Goal: Task Accomplishment & Management: Use online tool/utility

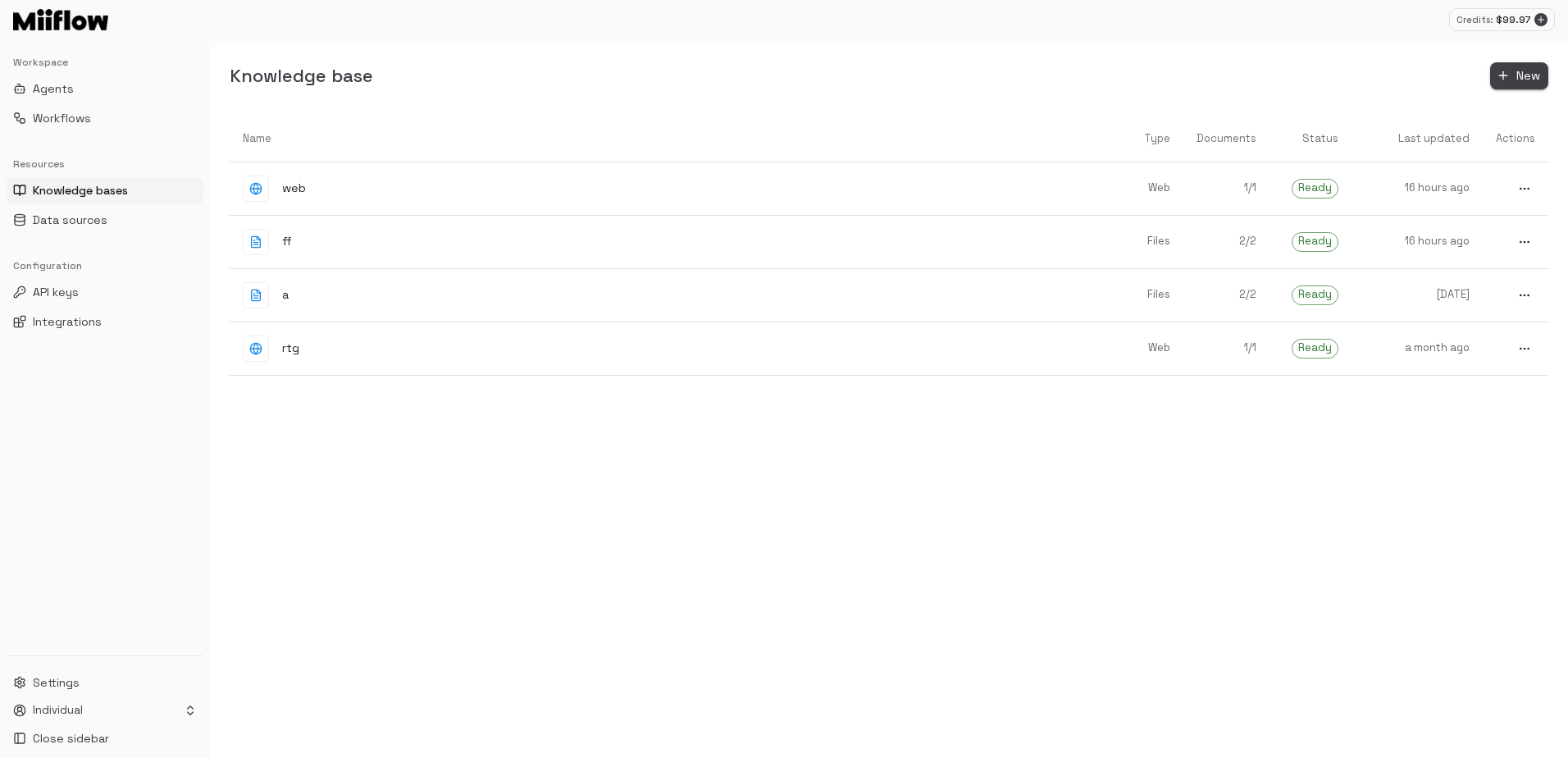
click at [1528, 73] on span "New" at bounding box center [1528, 75] width 23 height 21
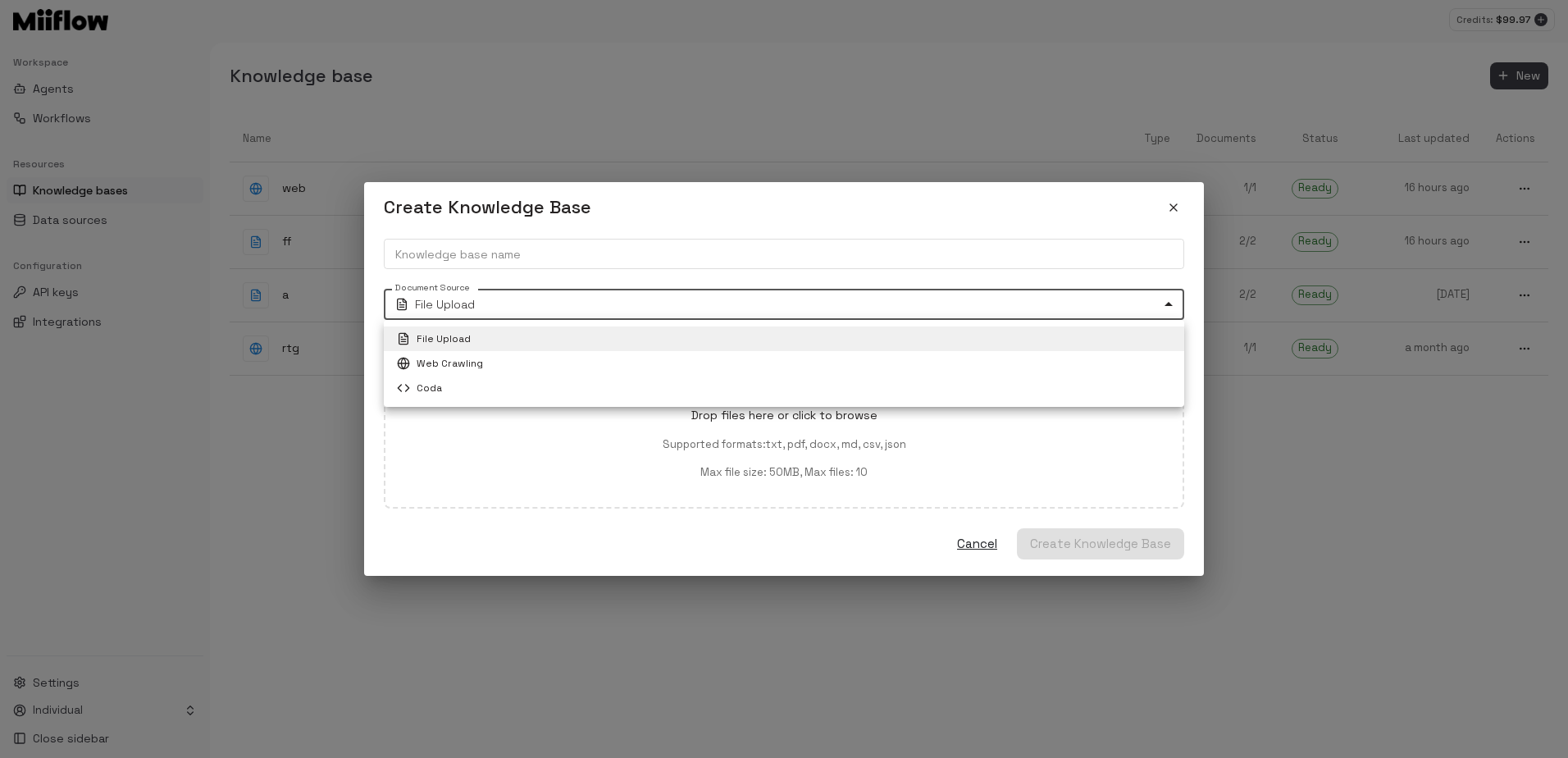
click at [552, 298] on body "Credits: $ 99.97 Workspace Agents Workflows Resources Knowledge bases Data sour…" at bounding box center [784, 379] width 1568 height 758
click at [962, 27] on div at bounding box center [784, 379] width 1568 height 758
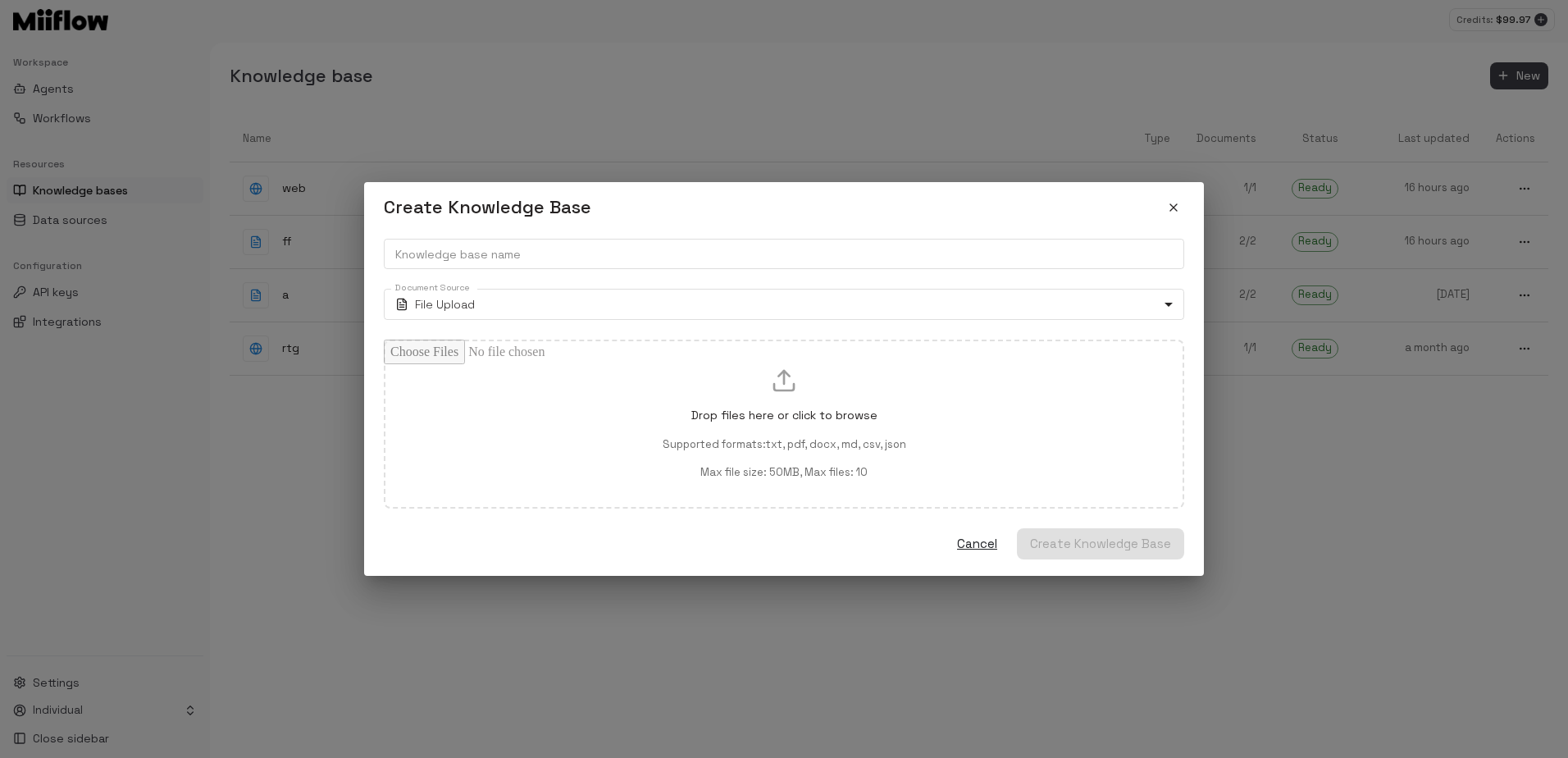
click at [1309, 51] on div "Create Knowledge Base Knowledge base name Knowledge base name Document Source F…" at bounding box center [784, 379] width 1568 height 758
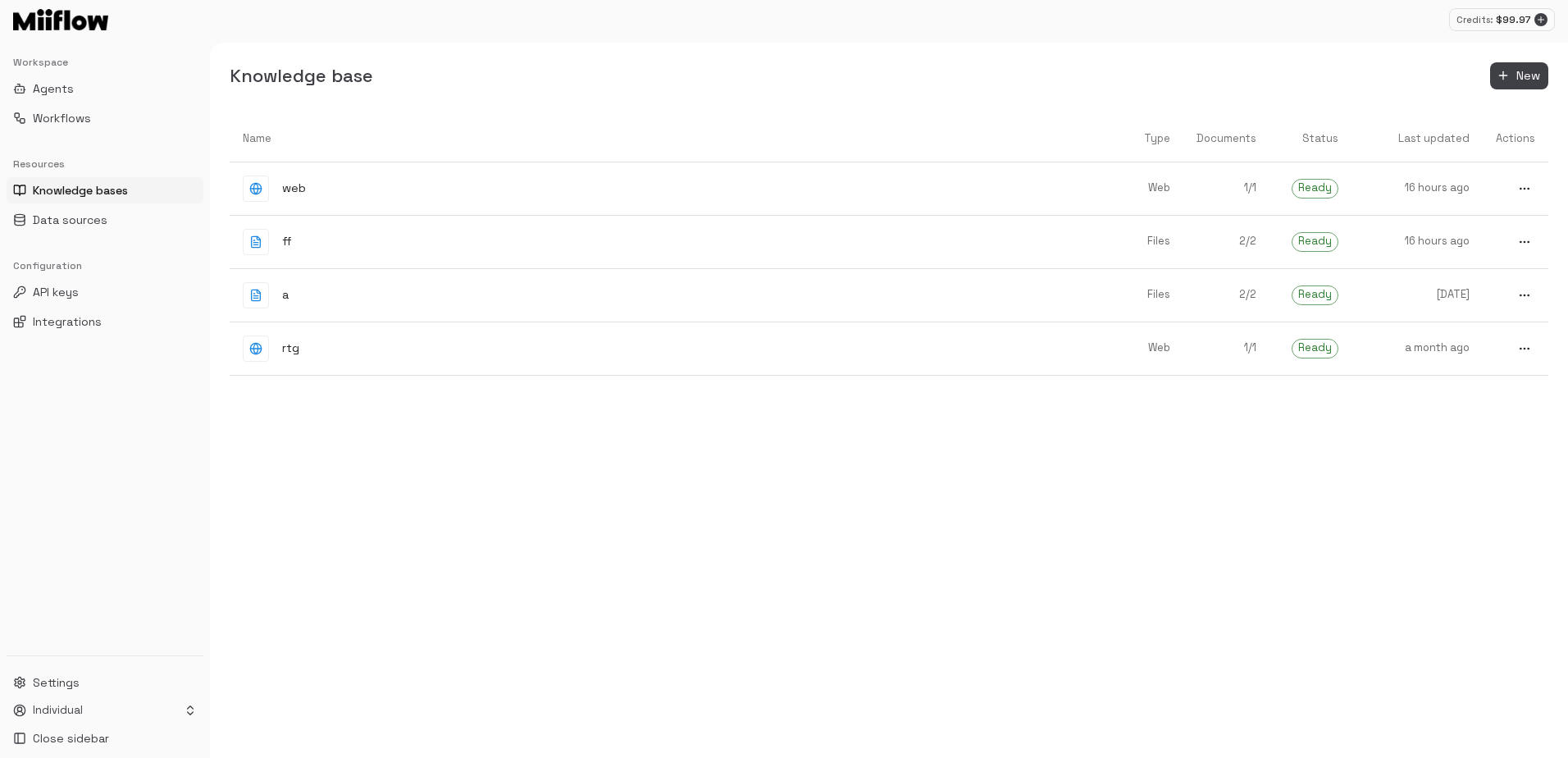
click at [1014, 538] on div "Name Type Documents Status Last updated Actions web Web 1 / 1 Ready 16 hours ag…" at bounding box center [889, 437] width 1318 height 643
click at [91, 326] on span "Integrations" at bounding box center [68, 321] width 69 height 17
click at [45, 331] on button "Integrations" at bounding box center [105, 321] width 197 height 26
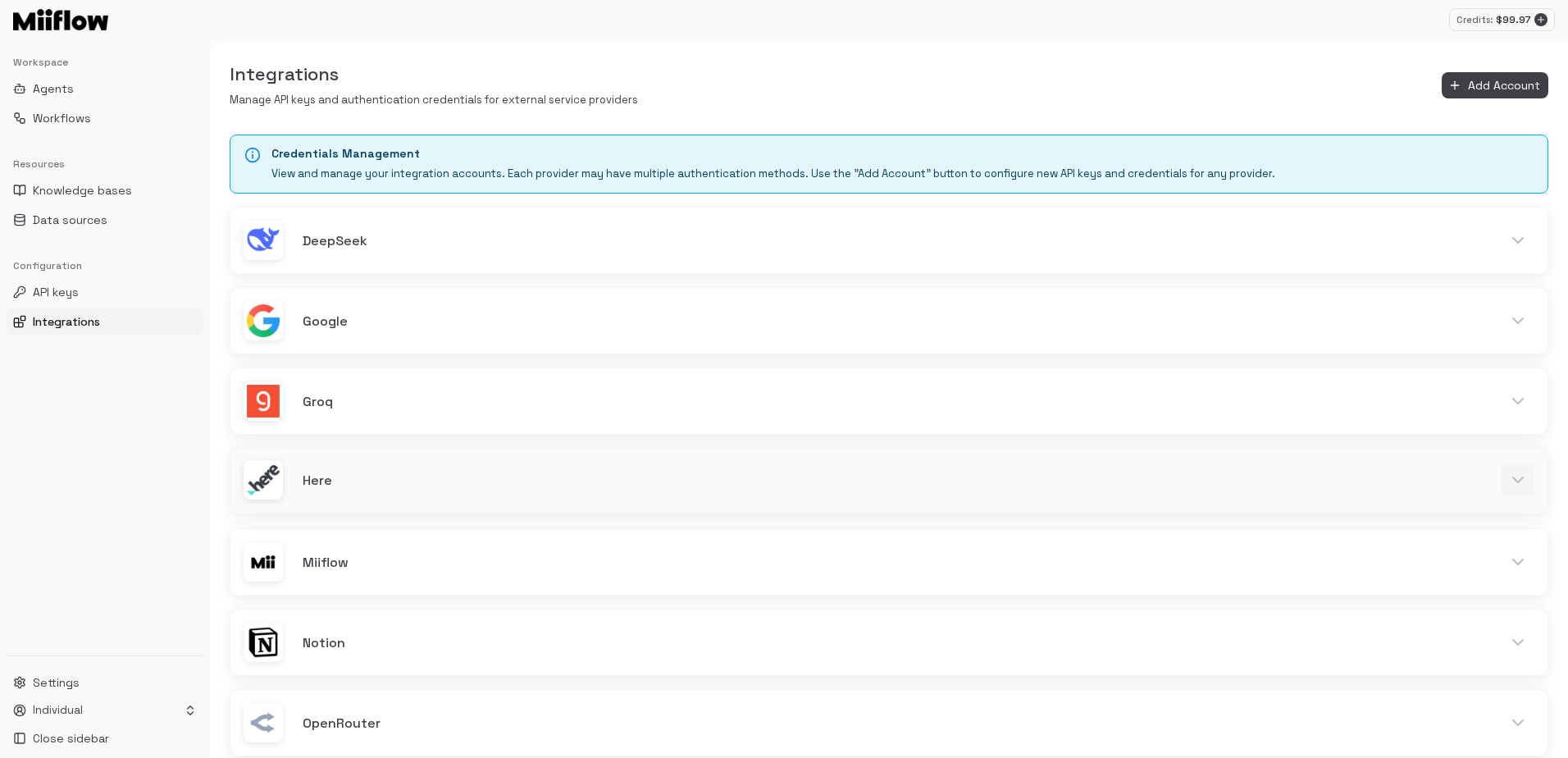
click at [1515, 476] on icon at bounding box center [1517, 480] width 20 height 20
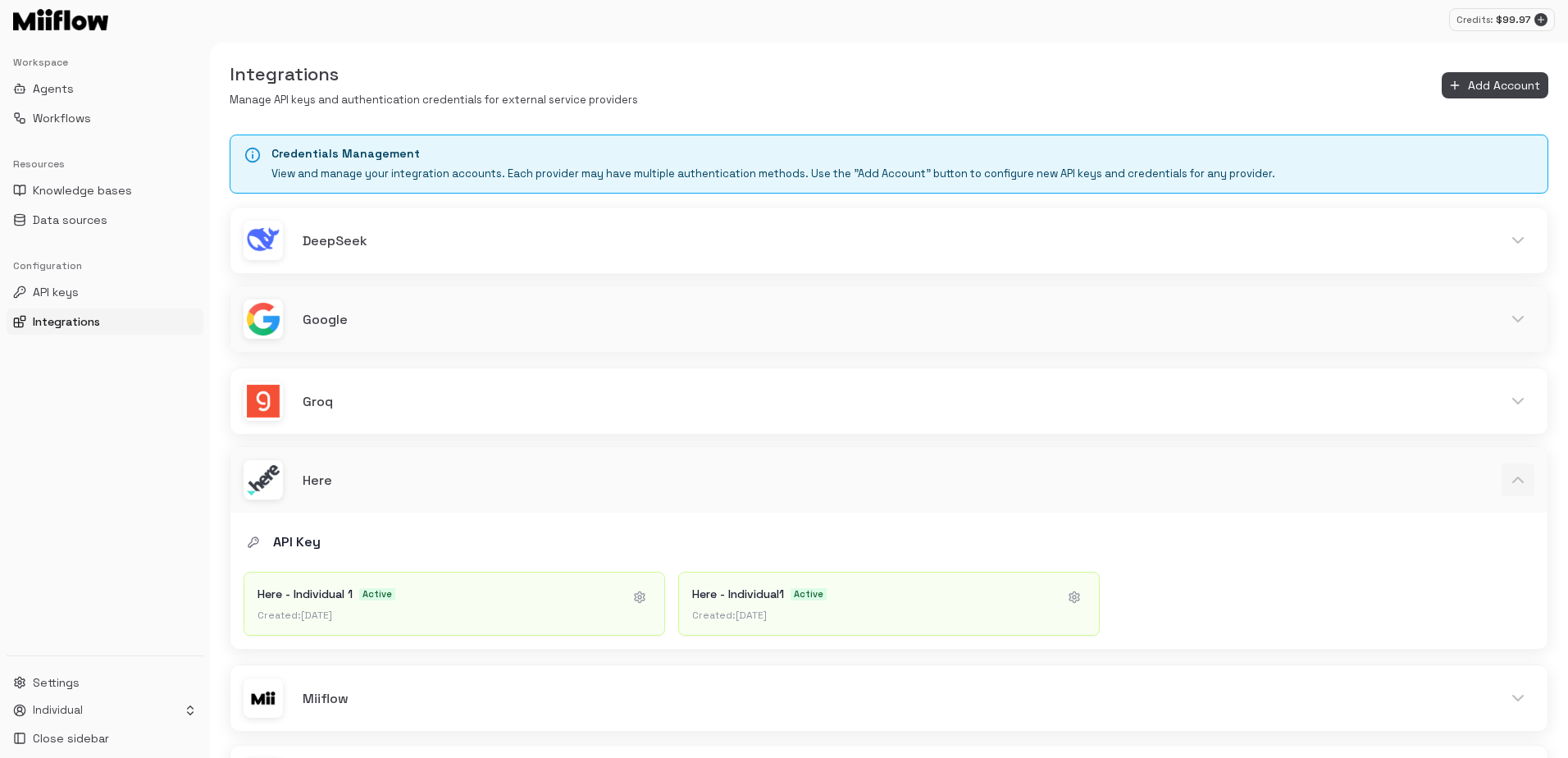
click at [1545, 312] on div "Google" at bounding box center [888, 318] width 1316 height 66
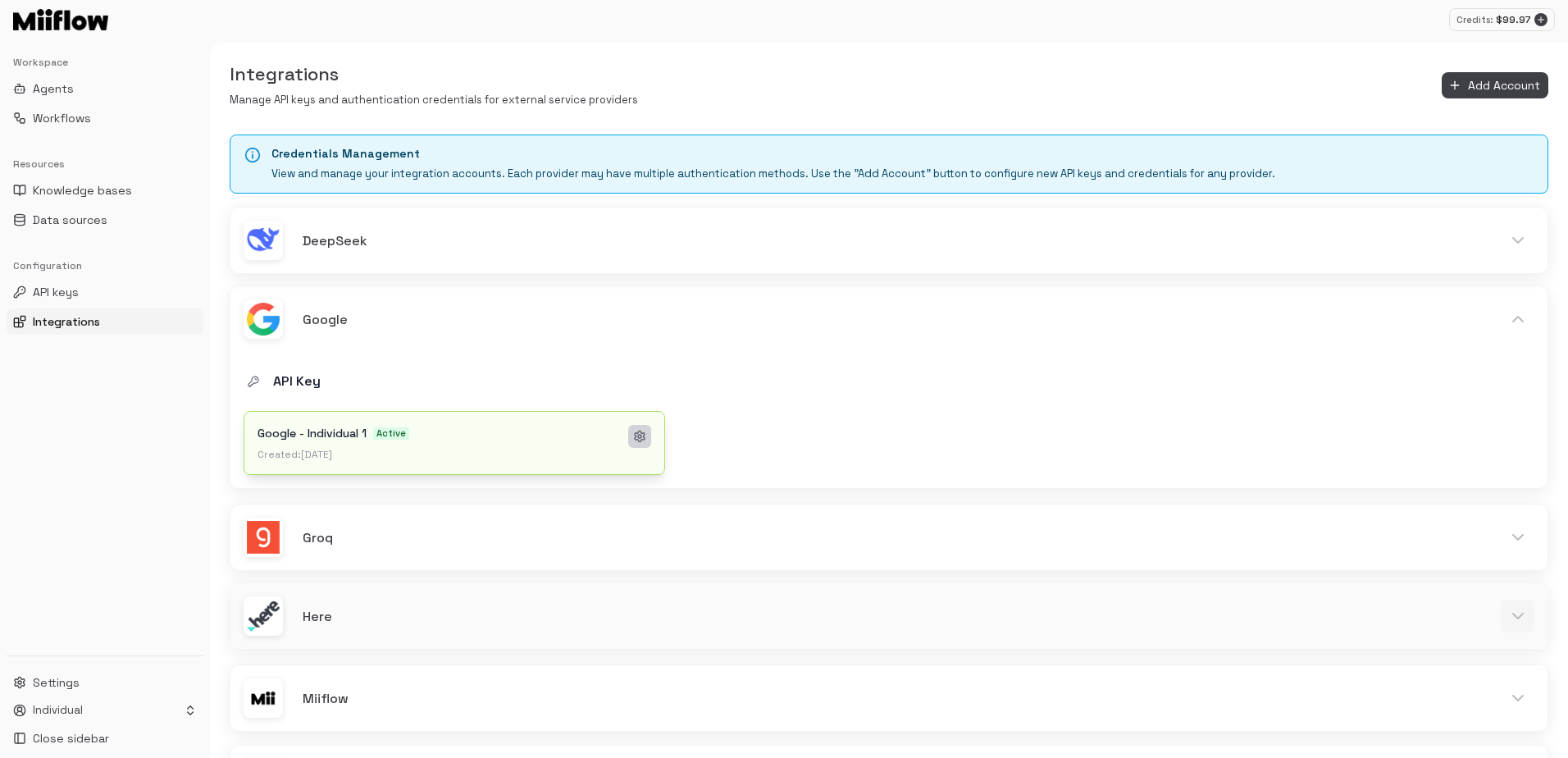
click at [640, 433] on icon at bounding box center [639, 436] width 13 height 13
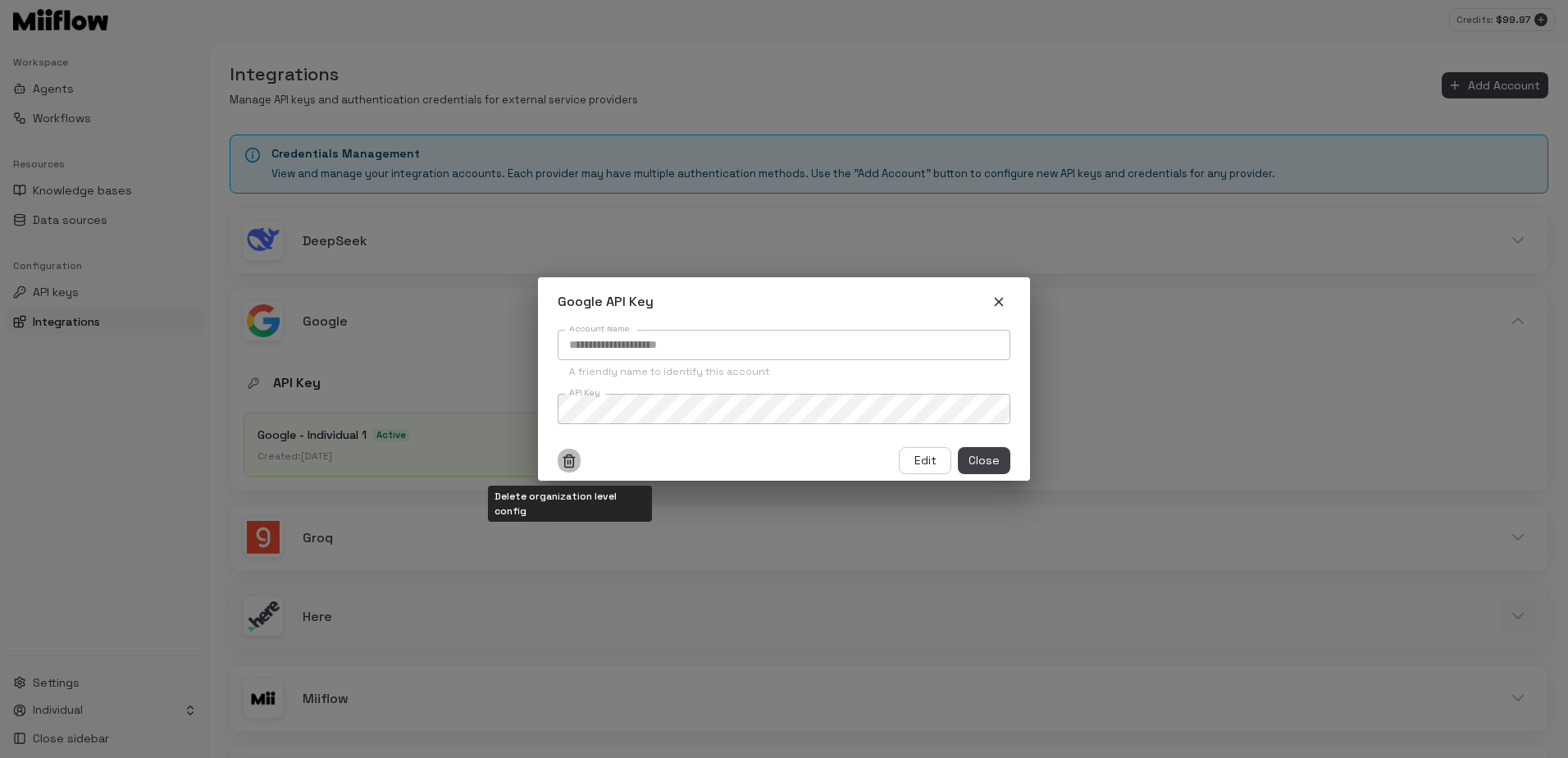
click at [571, 462] on line "Delete organization level config" at bounding box center [571, 462] width 0 height 4
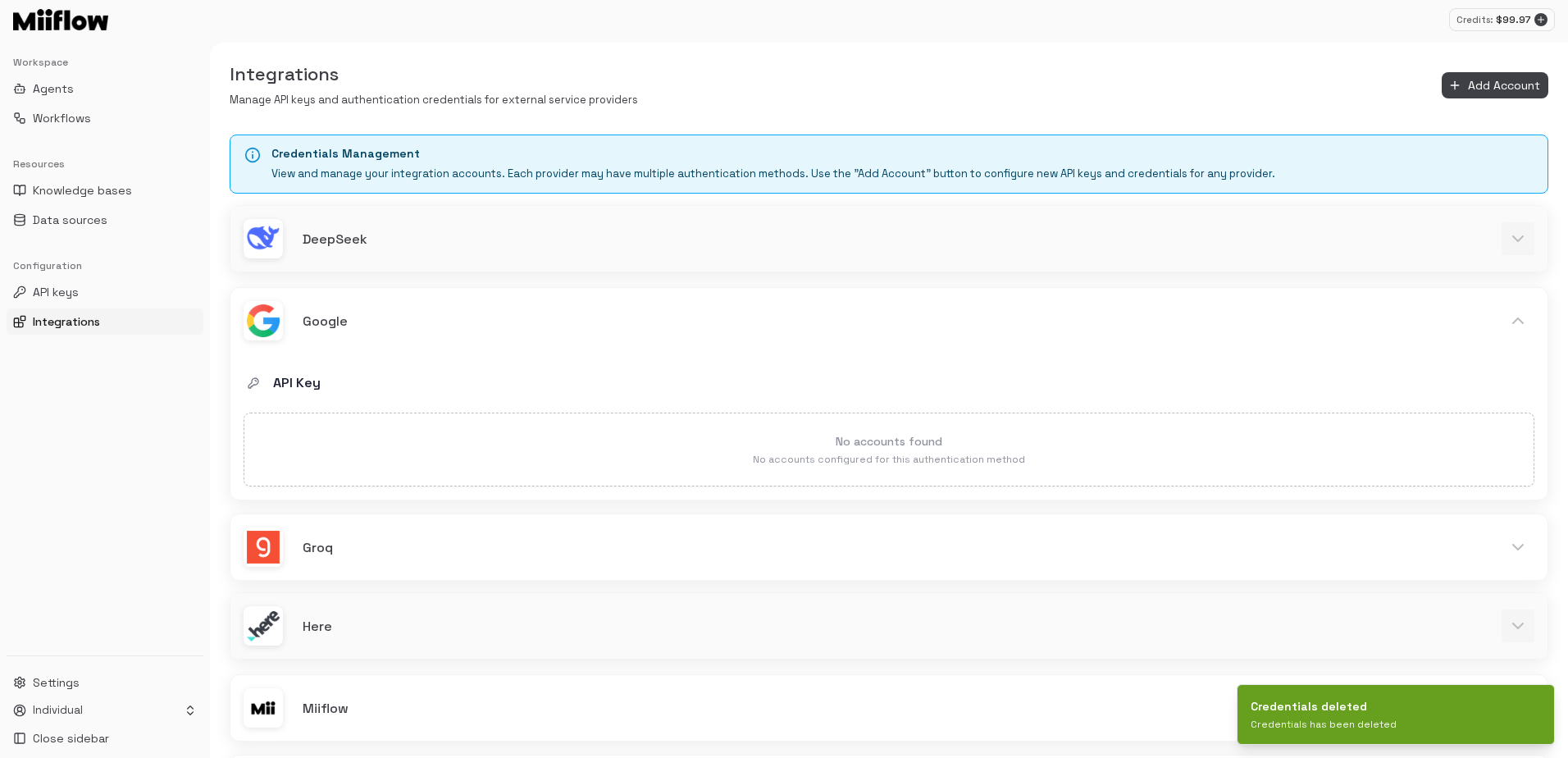
click at [1527, 244] on icon at bounding box center [1517, 239] width 20 height 20
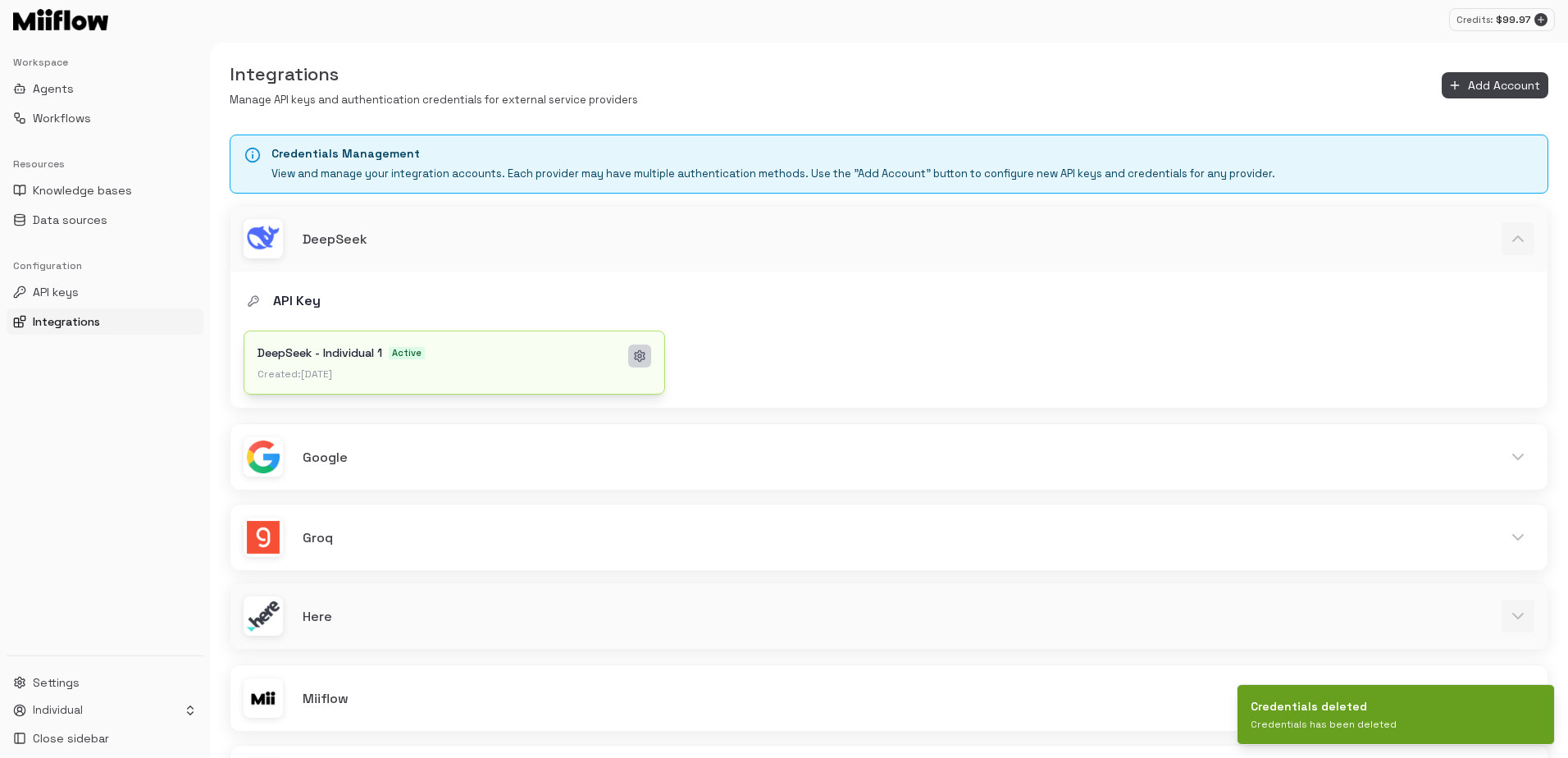
click at [648, 356] on button at bounding box center [639, 355] width 23 height 23
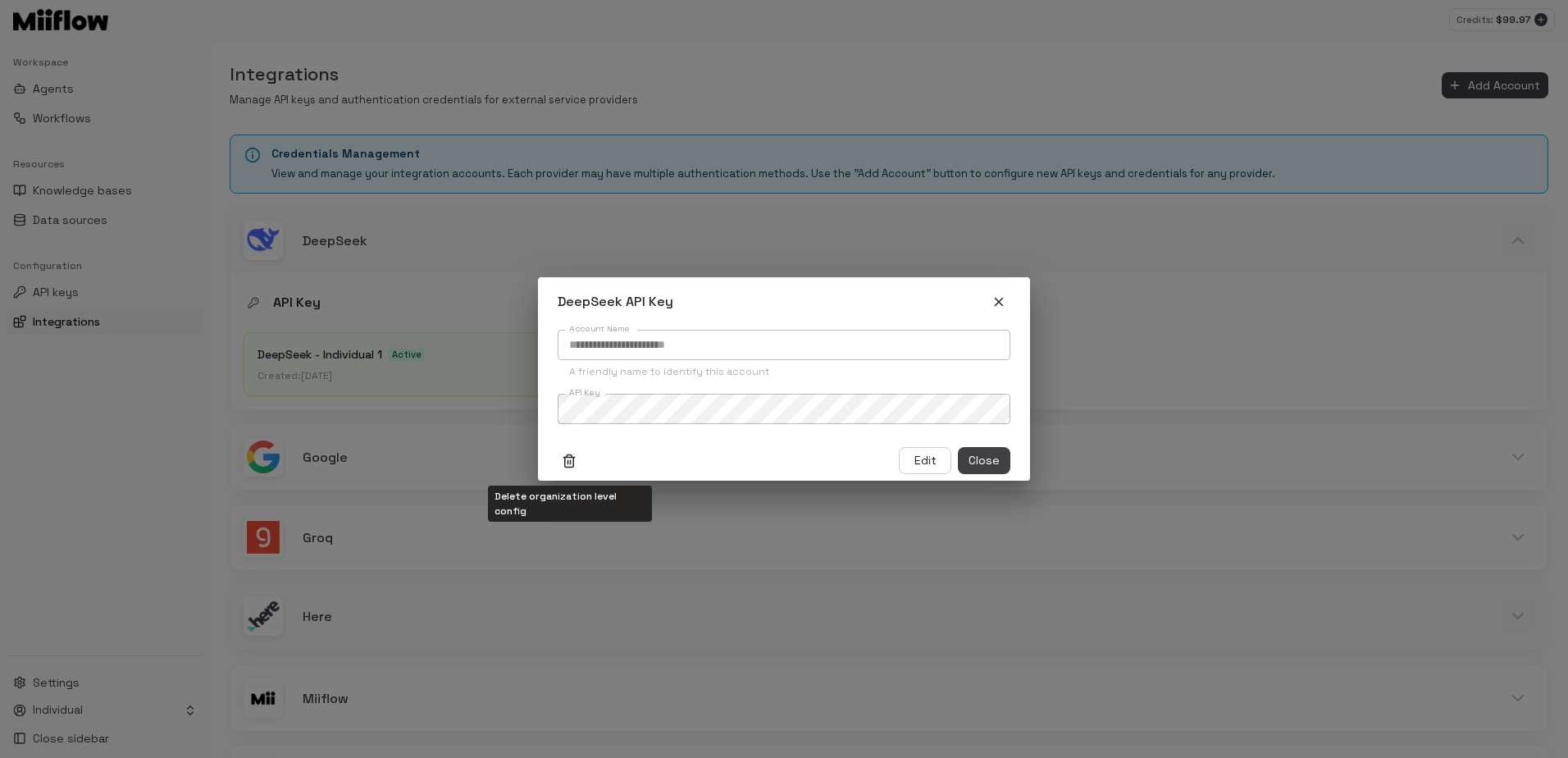
click at [568, 457] on icon "Delete organization level config" at bounding box center [569, 460] width 15 height 15
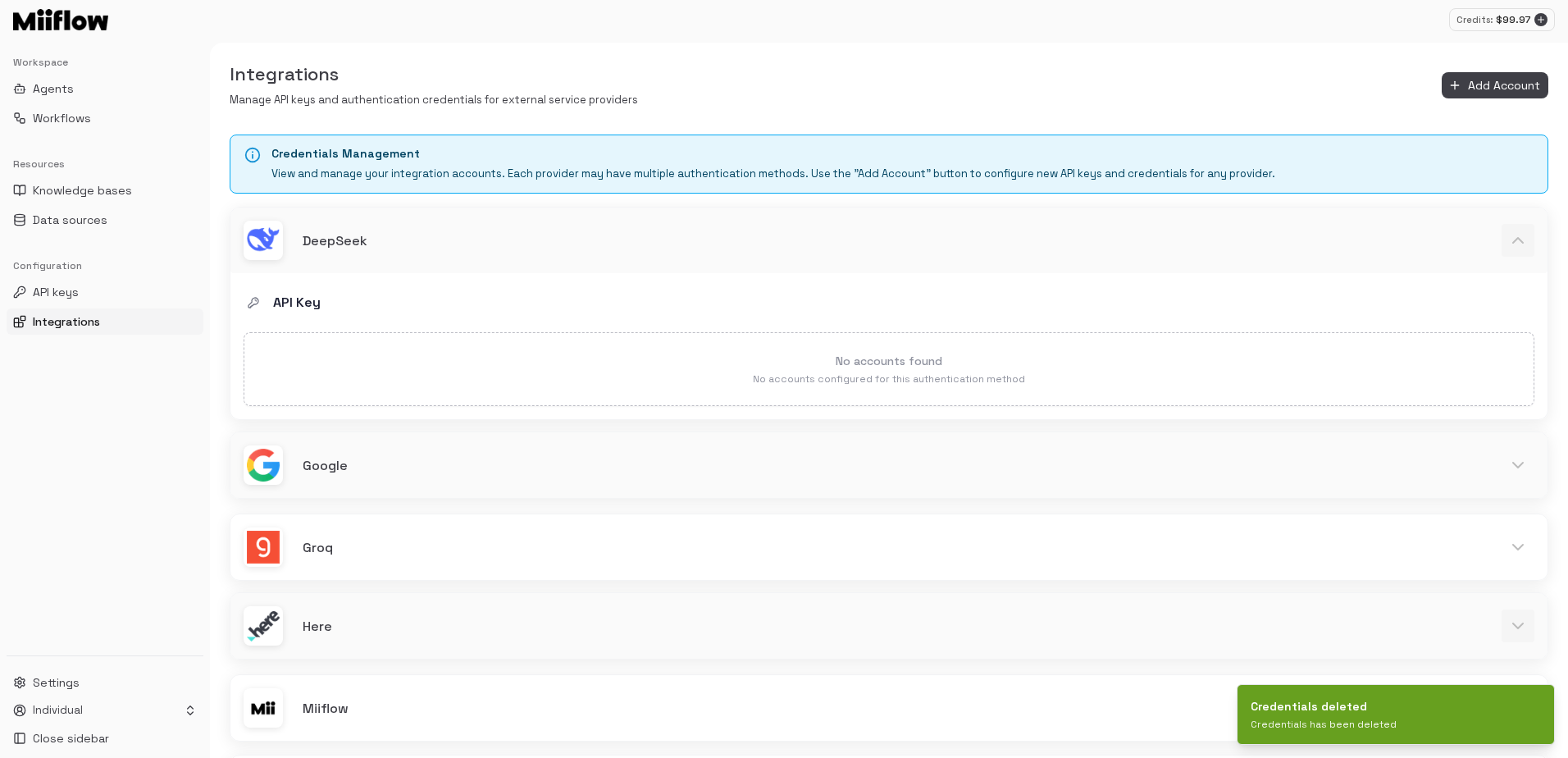
click at [569, 462] on h6 "Google" at bounding box center [892, 466] width 1178 height 22
click at [1482, 72] on button "Add Account" at bounding box center [1495, 86] width 107 height 27
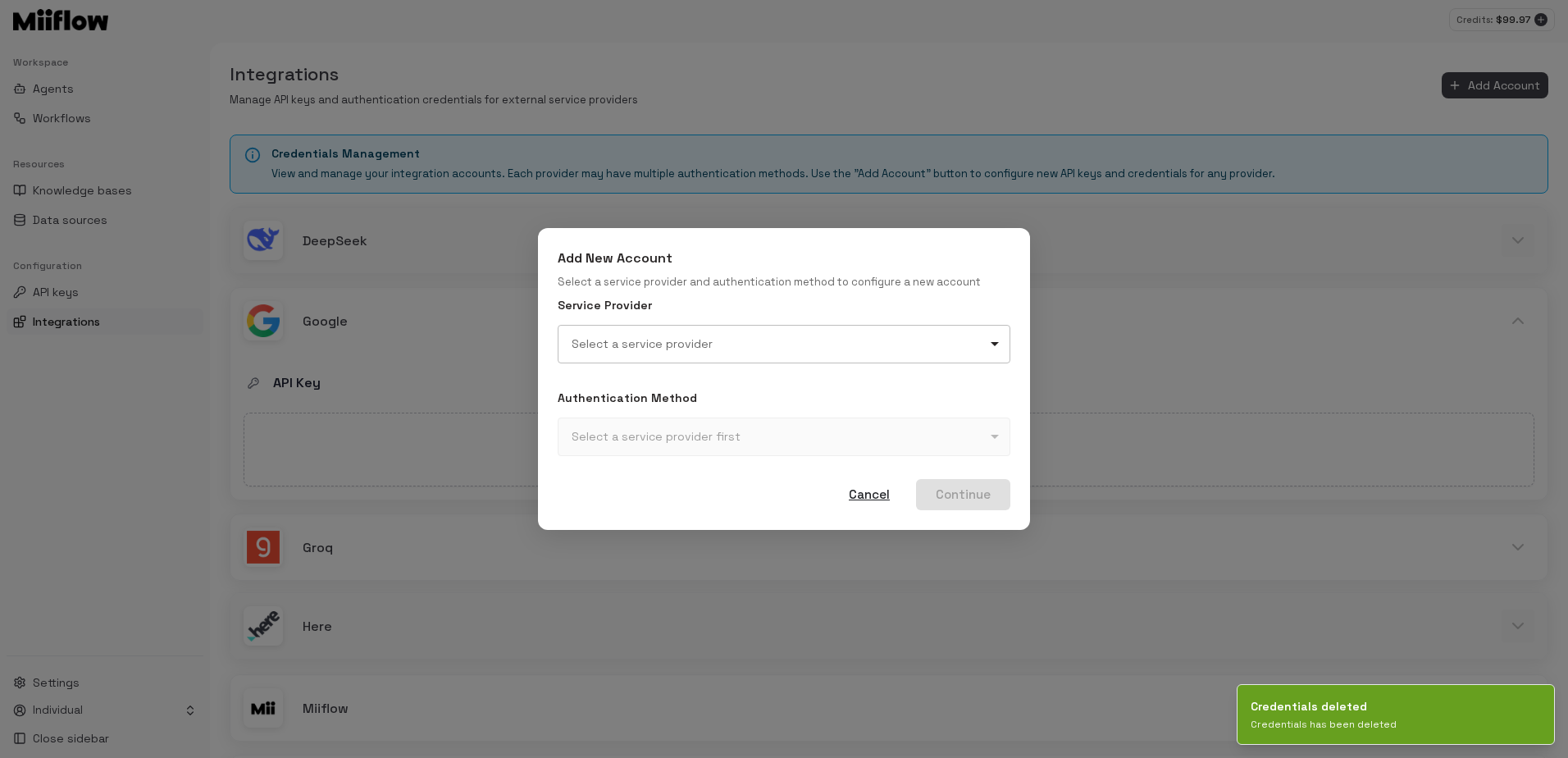
click at [673, 352] on body "Credits: $ 99.97 Workspace Agents Workflows Resources Knowledge bases Data sour…" at bounding box center [784, 379] width 1568 height 758
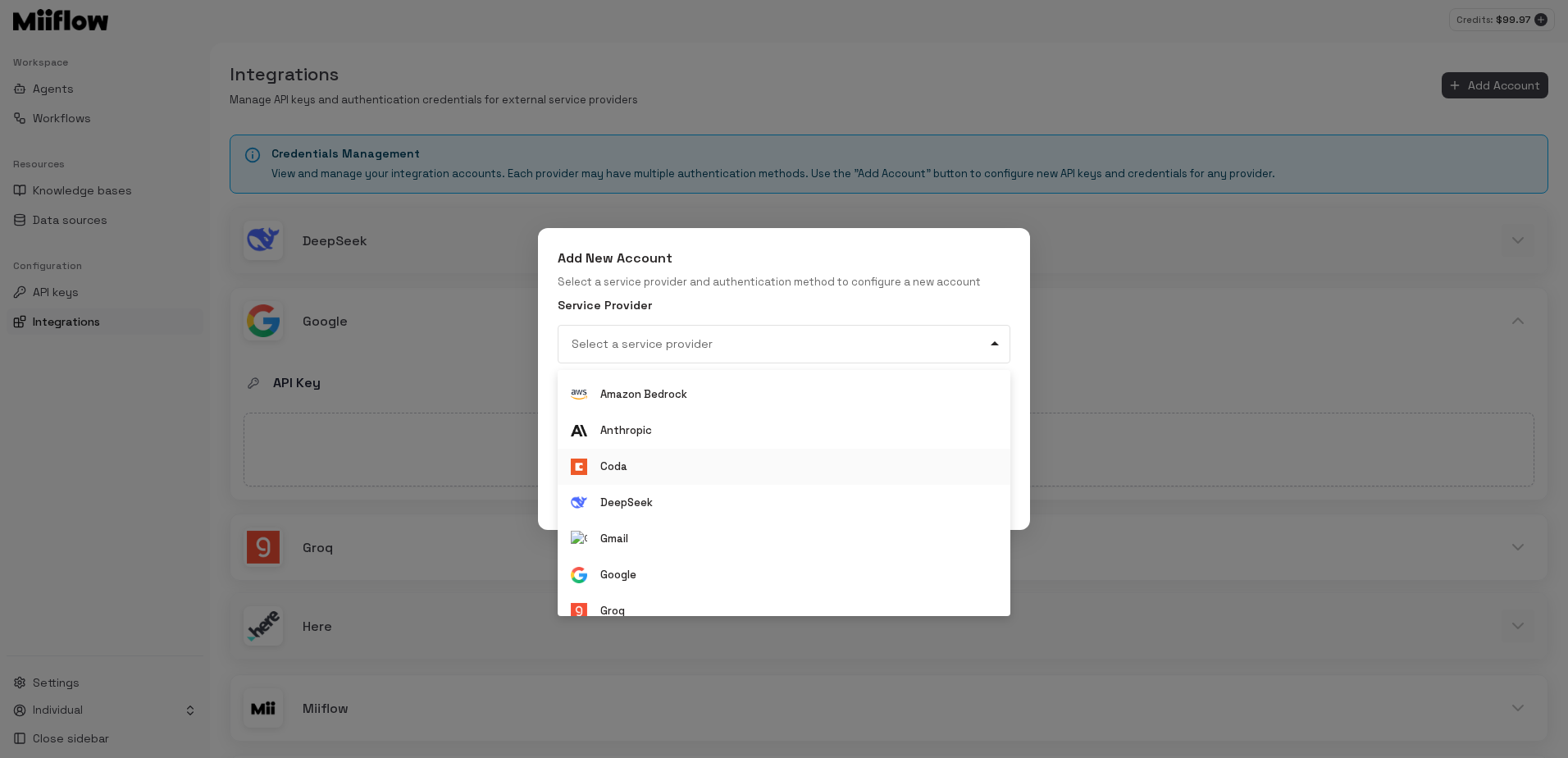
click at [641, 458] on li "Coda" at bounding box center [784, 466] width 452 height 36
type input "**********"
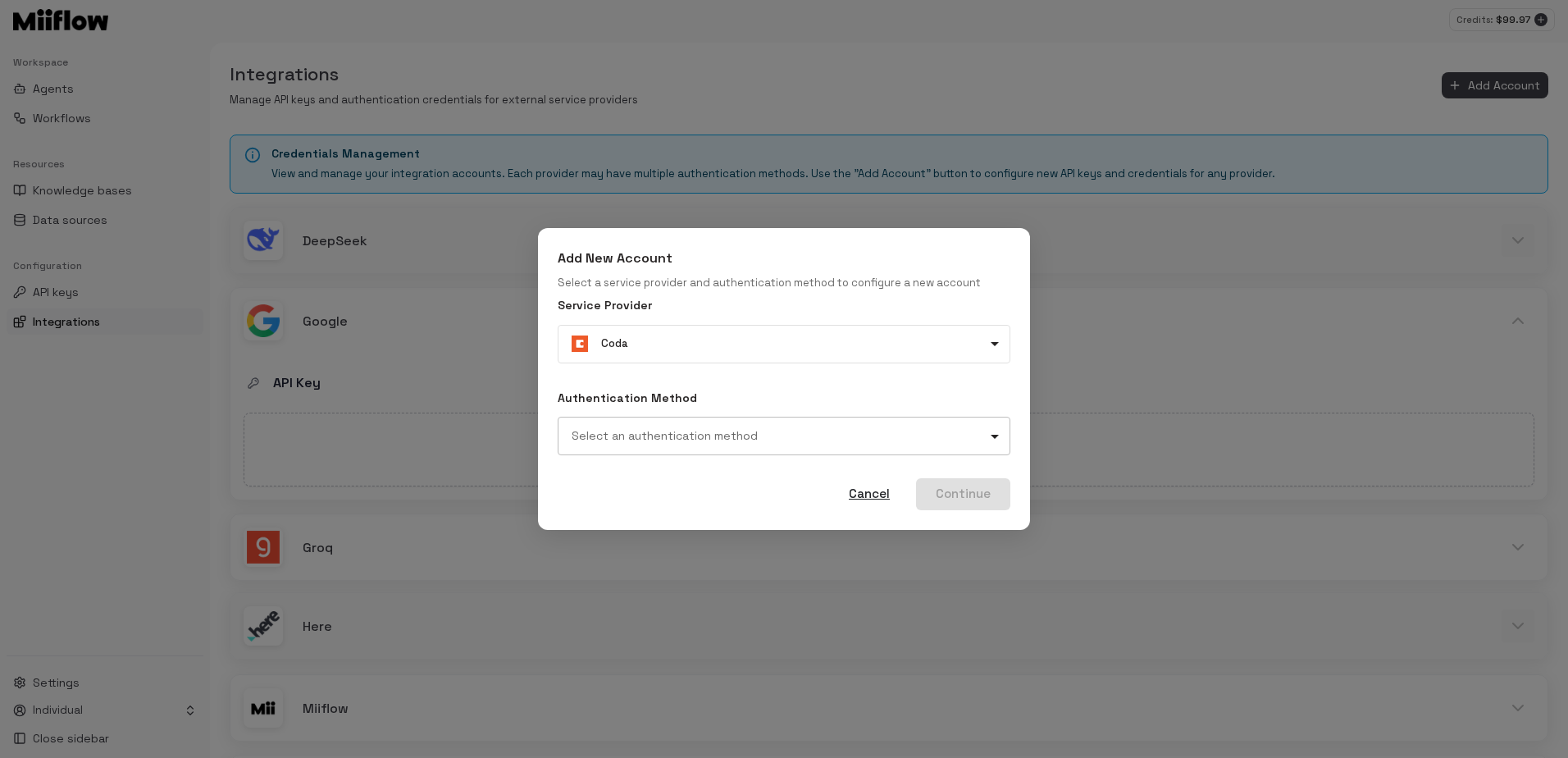
click at [670, 445] on body "Credits: $ 99.97 Workspace Agents Workflows Resources Knowledge bases Data sour…" at bounding box center [784, 379] width 1568 height 758
click at [647, 482] on li "API Key" at bounding box center [784, 486] width 452 height 35
type input "**********"
click at [950, 501] on button "Continue" at bounding box center [963, 494] width 94 height 31
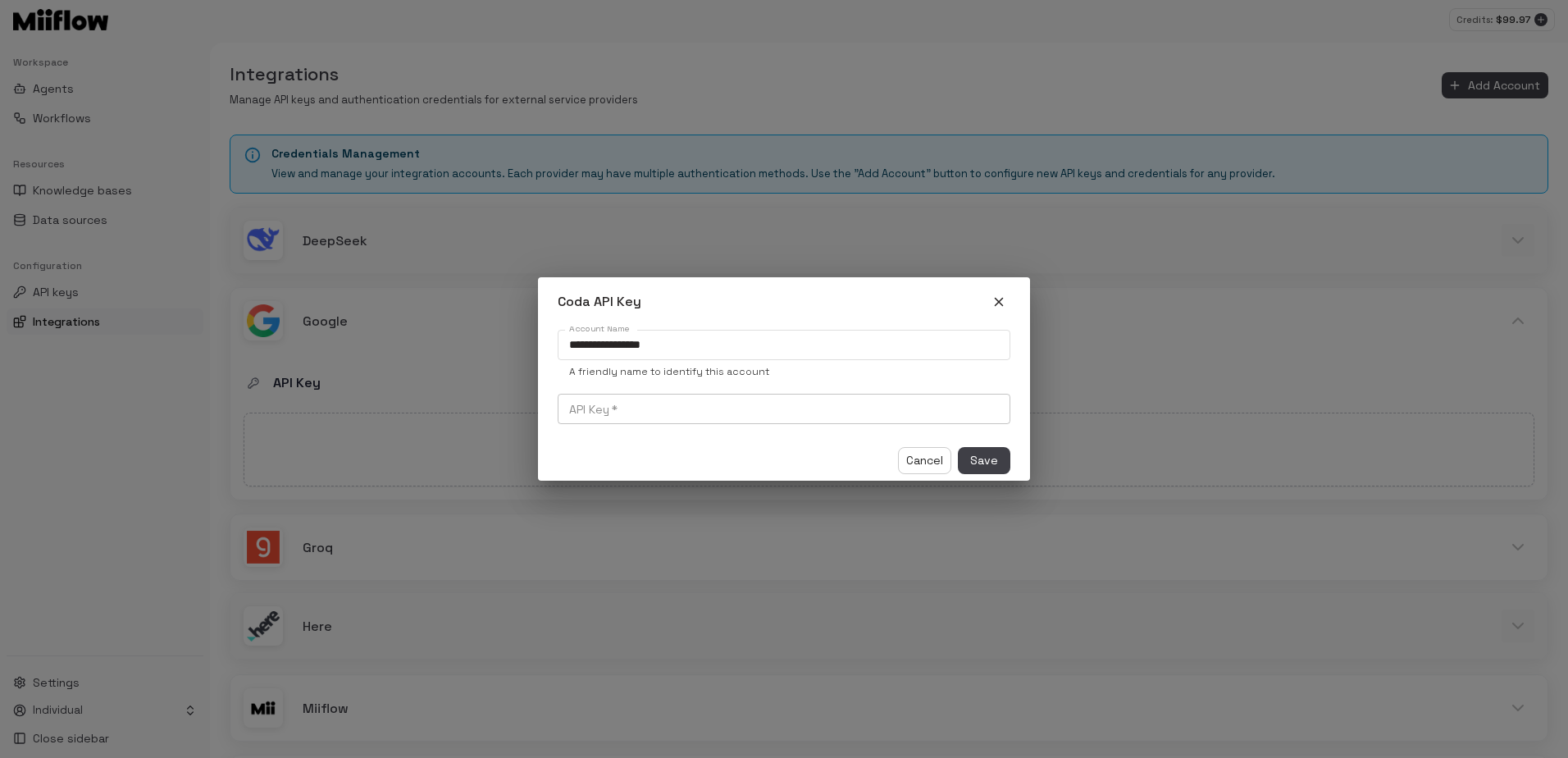
click at [644, 417] on input "API Key   *" at bounding box center [784, 408] width 452 height 30
paste input "**********"
type input "**********"
click at [989, 458] on span "Save" at bounding box center [984, 460] width 27 height 21
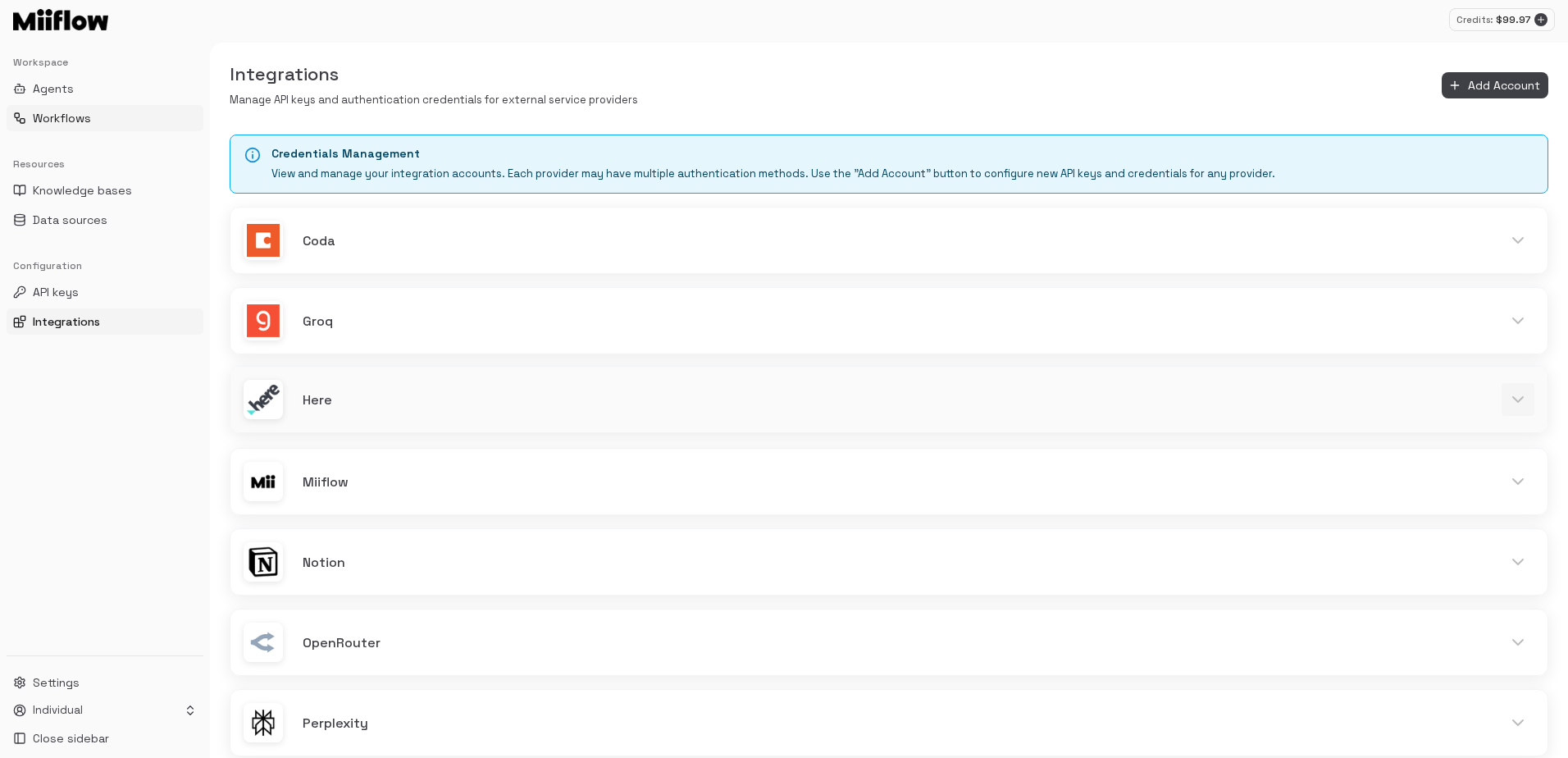
click at [85, 114] on span "Workflows" at bounding box center [62, 118] width 58 height 17
click at [42, 114] on span "Workflows" at bounding box center [62, 118] width 58 height 17
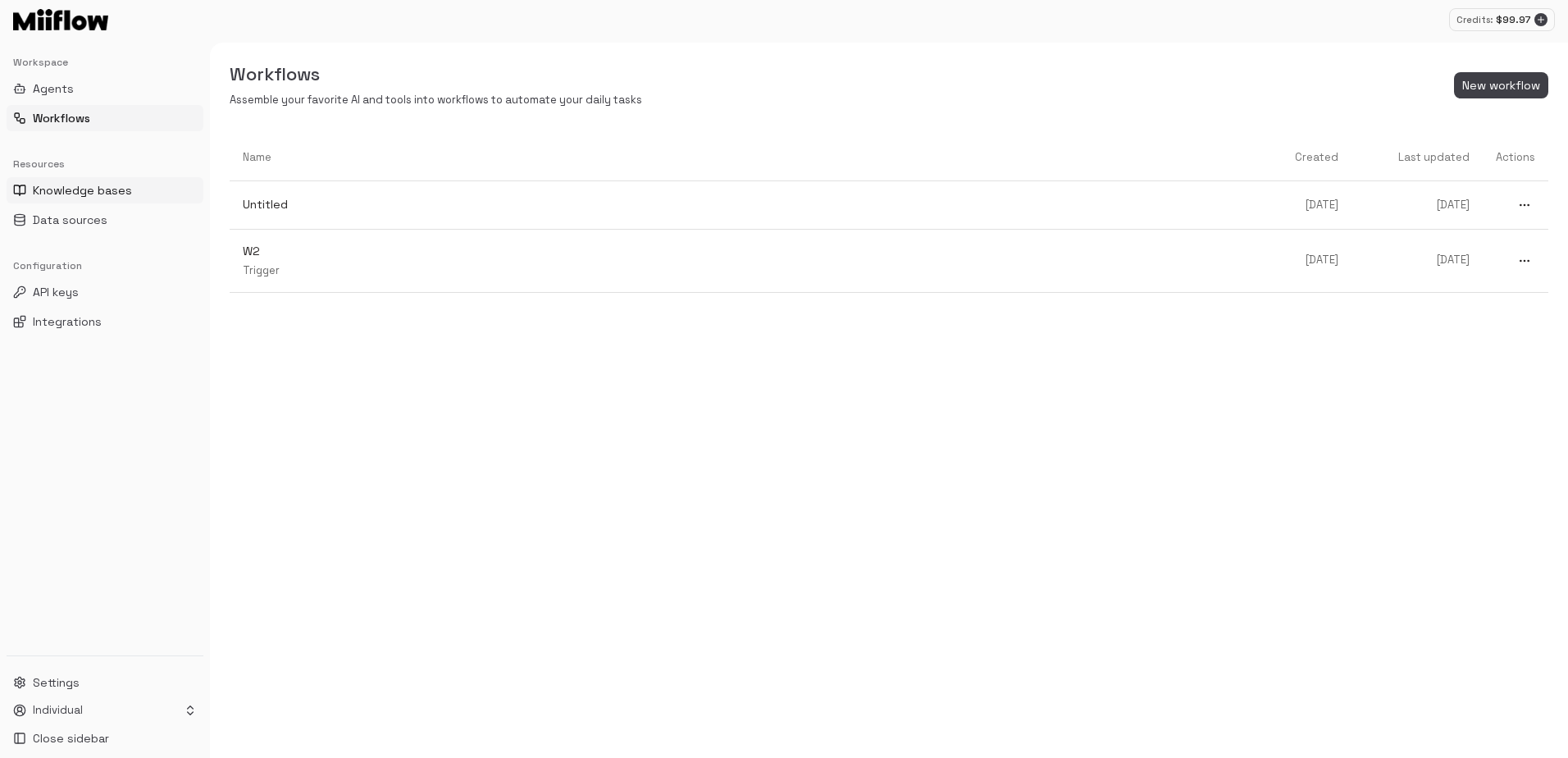
click at [121, 195] on span "Knowledge bases" at bounding box center [82, 190] width 99 height 17
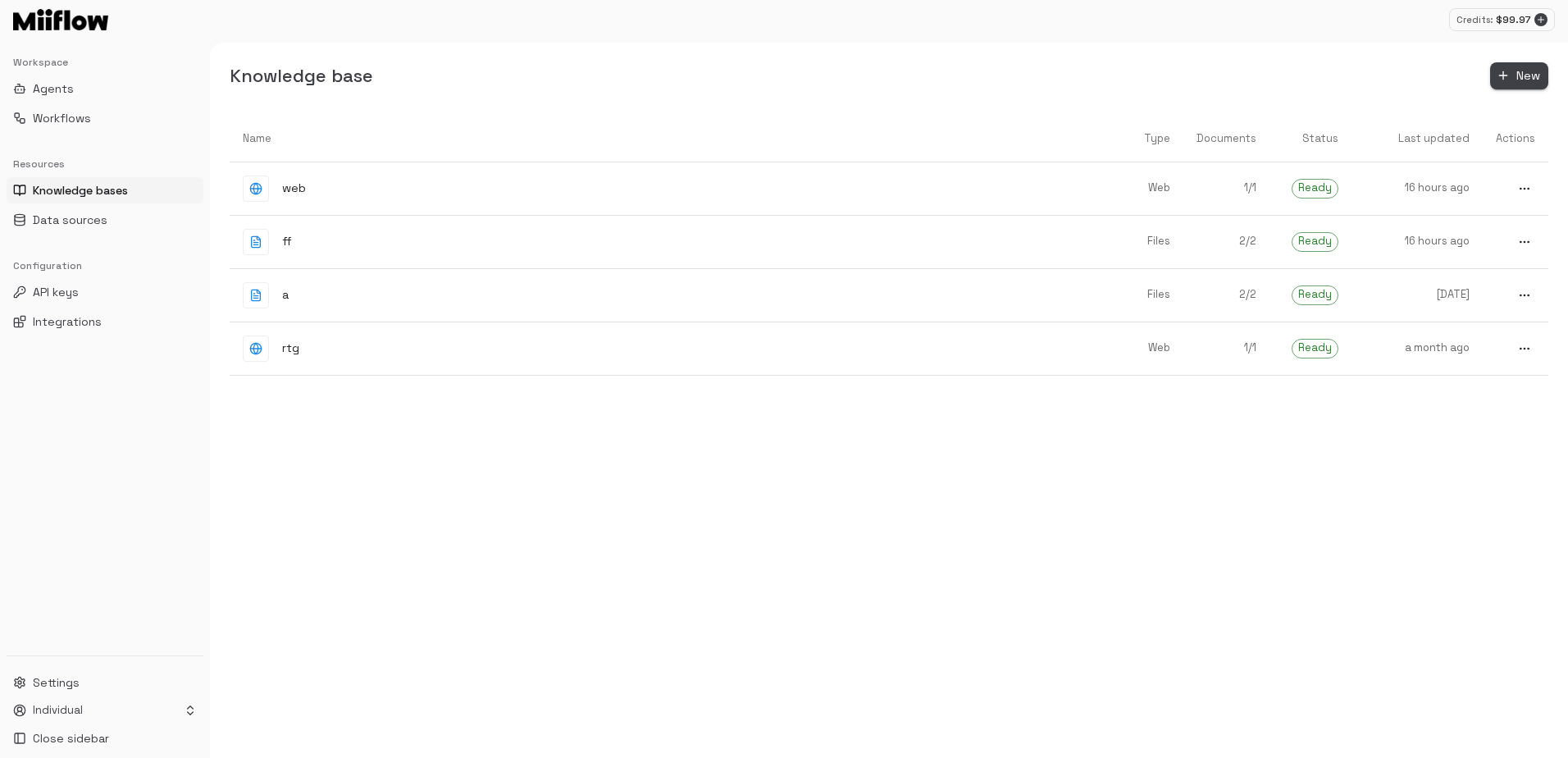
click at [1525, 70] on span "New" at bounding box center [1528, 75] width 23 height 21
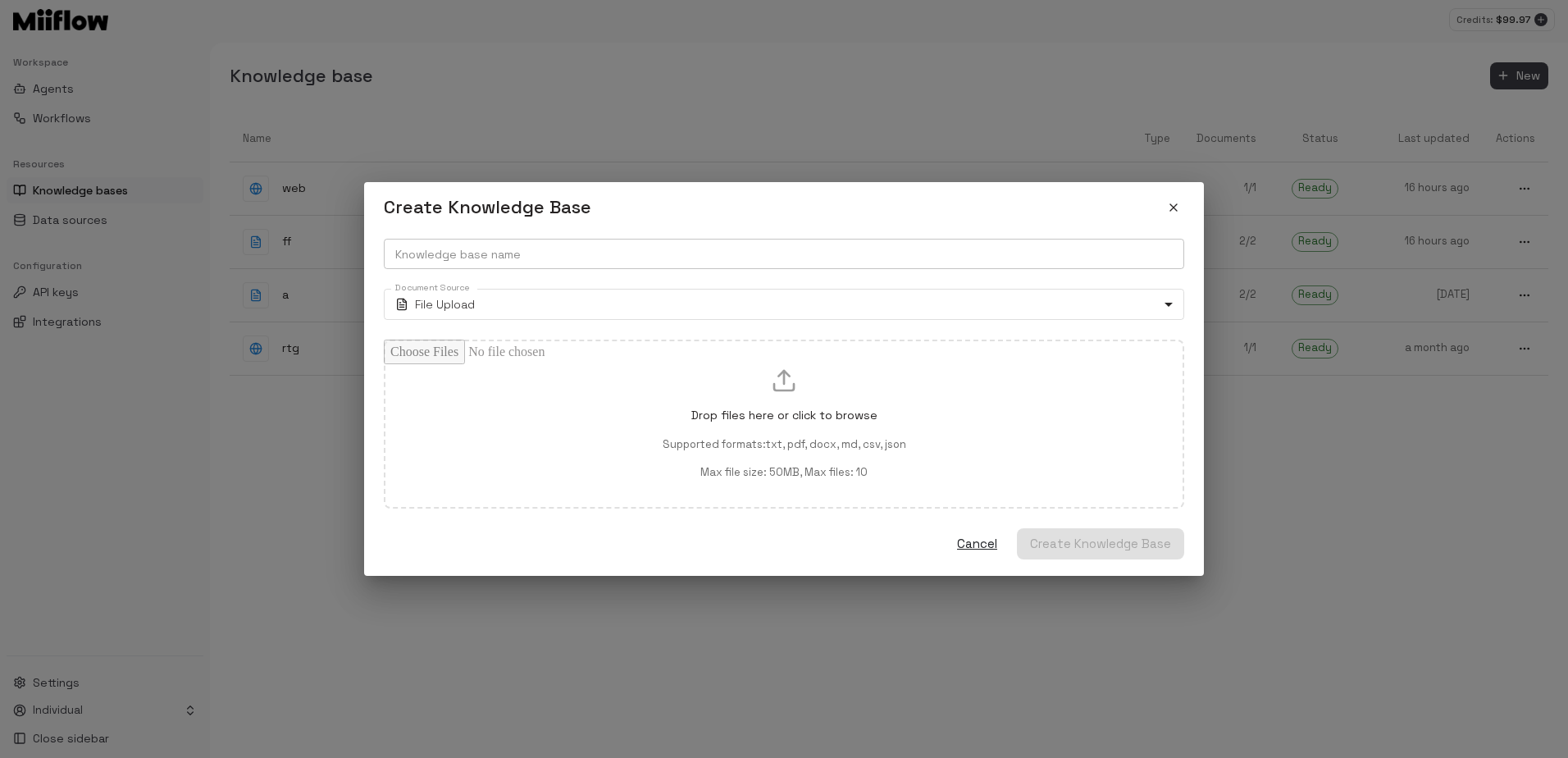
click at [530, 261] on input "Knowledge base name" at bounding box center [784, 254] width 801 height 30
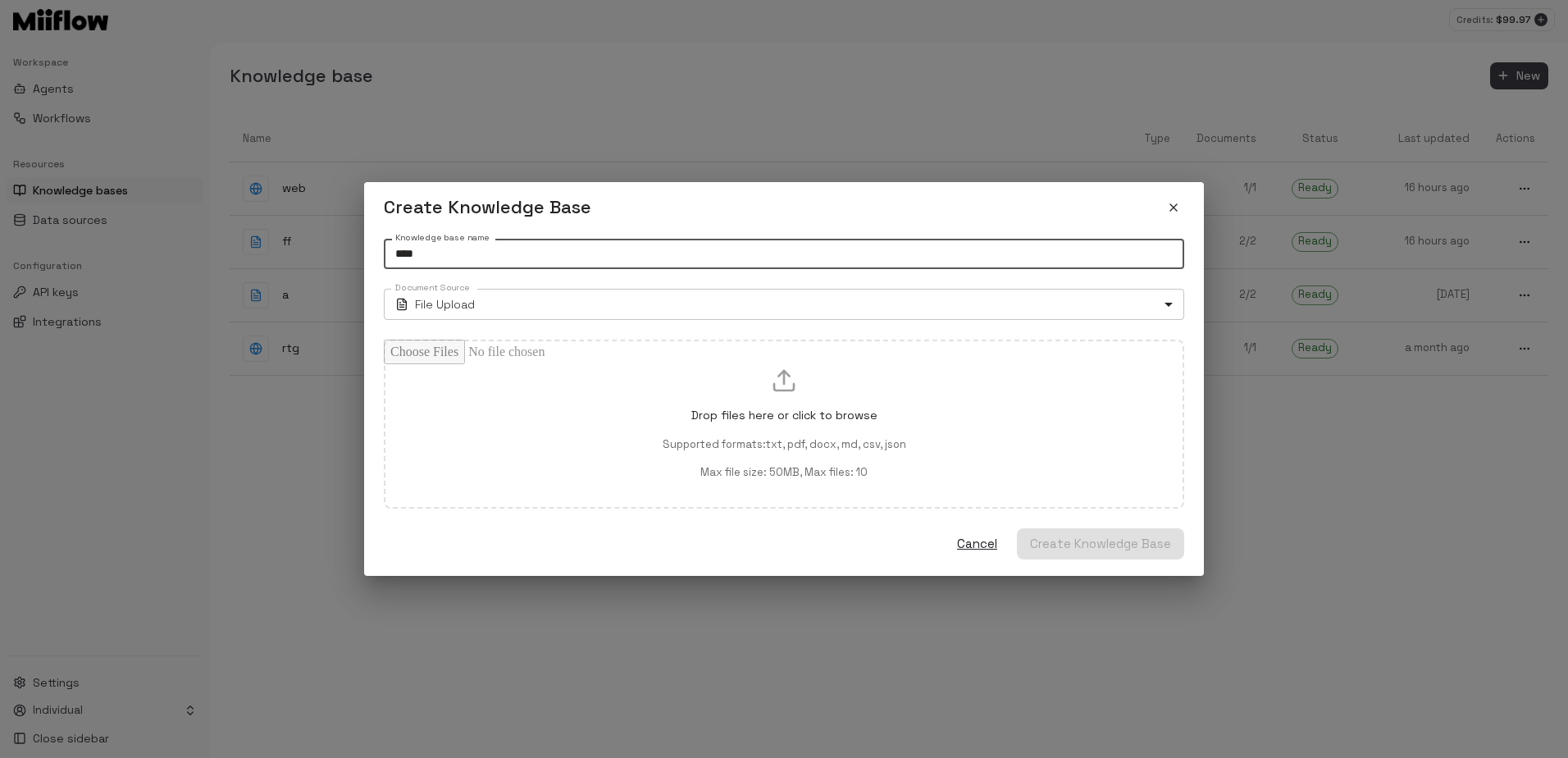
type input "****"
click at [511, 307] on body "Credits: $ 99.97 Workspace Agents Workflows Resources Knowledge bases Data sour…" at bounding box center [784, 379] width 1568 height 758
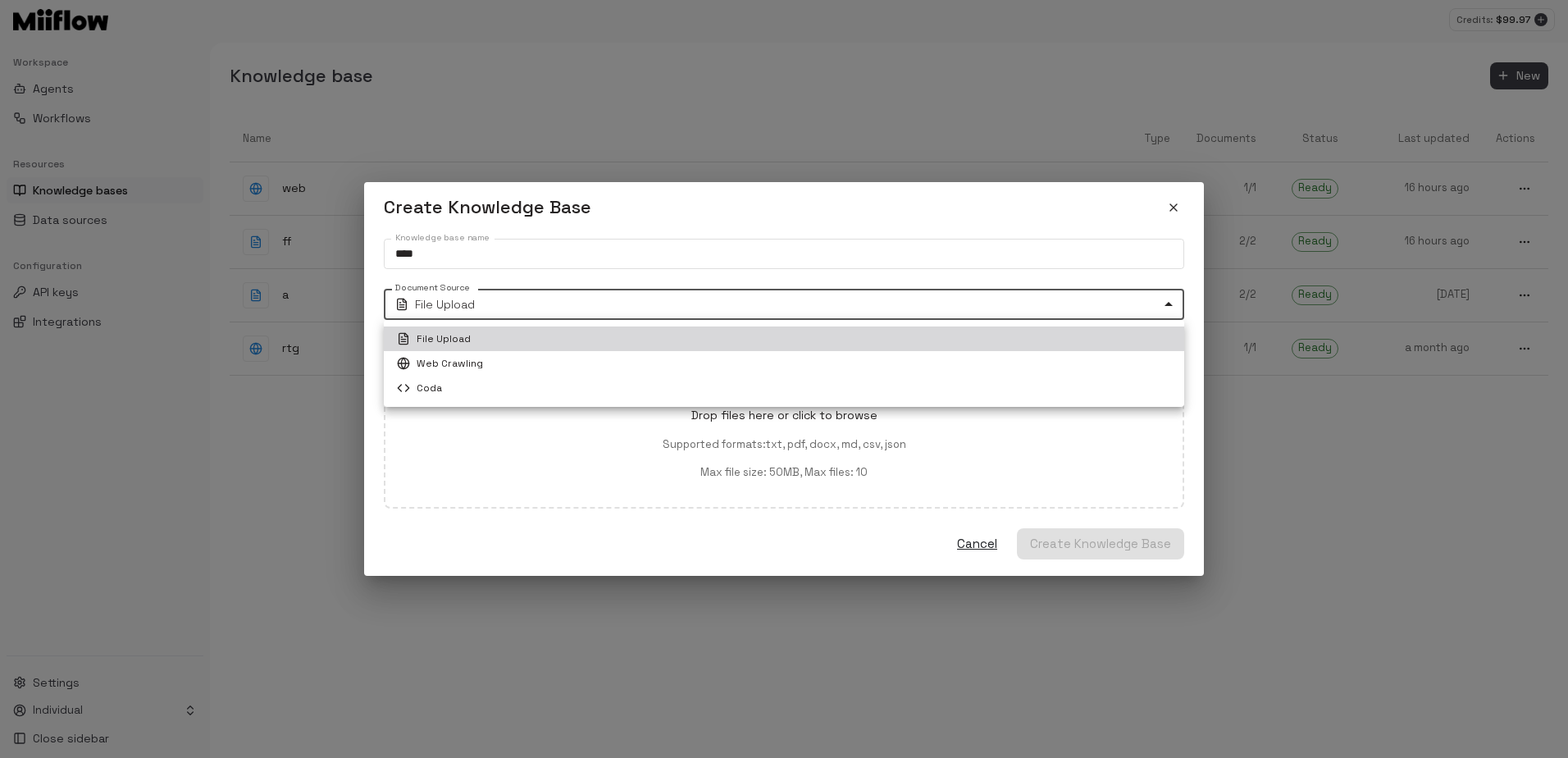
click at [475, 389] on li "Coda" at bounding box center [784, 388] width 801 height 24
type input "****"
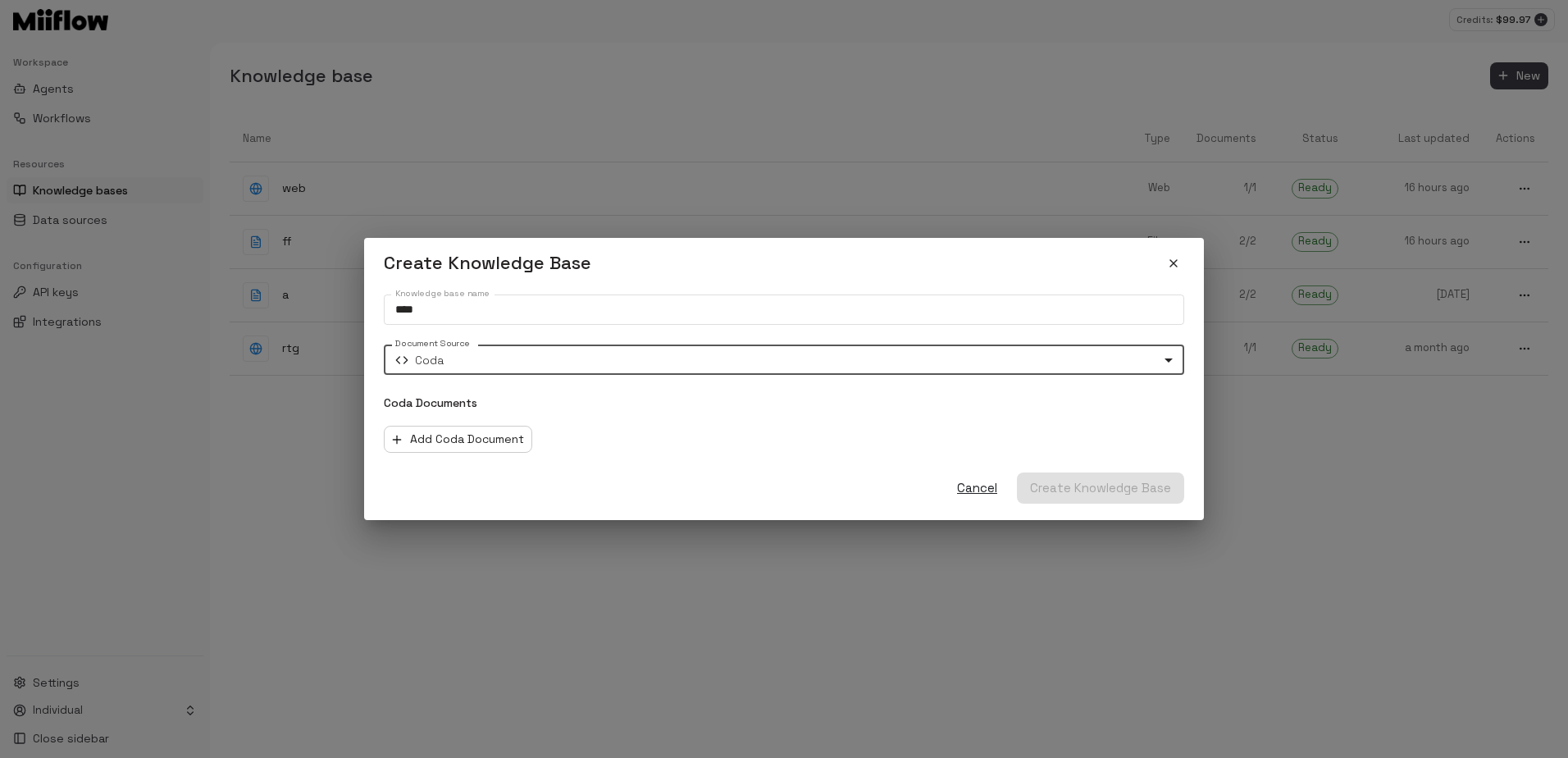
click at [473, 422] on div "Coda Documents Add Coda Document" at bounding box center [784, 423] width 801 height 58
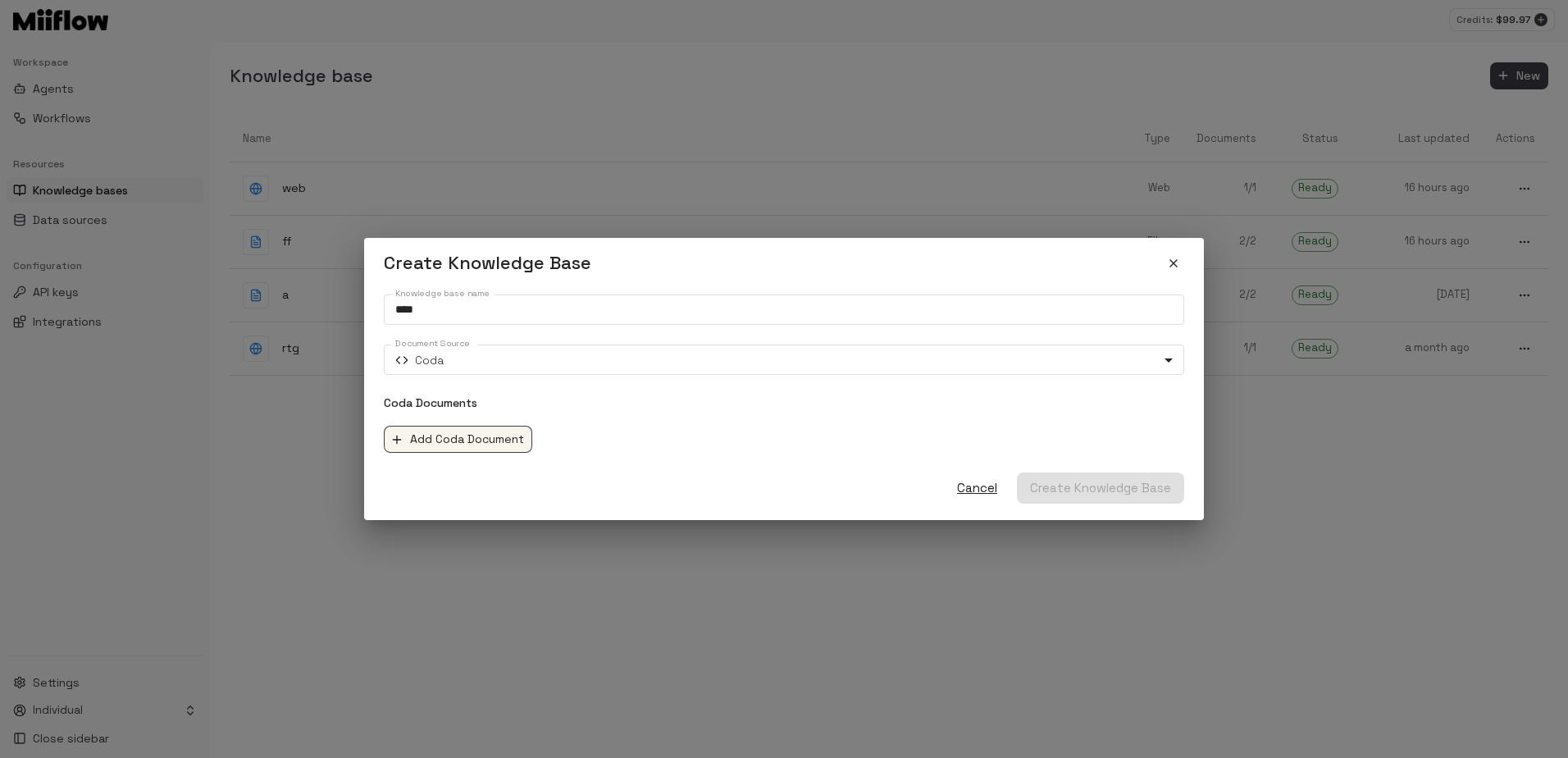
click at [469, 444] on button "Add Coda Document" at bounding box center [458, 440] width 149 height 27
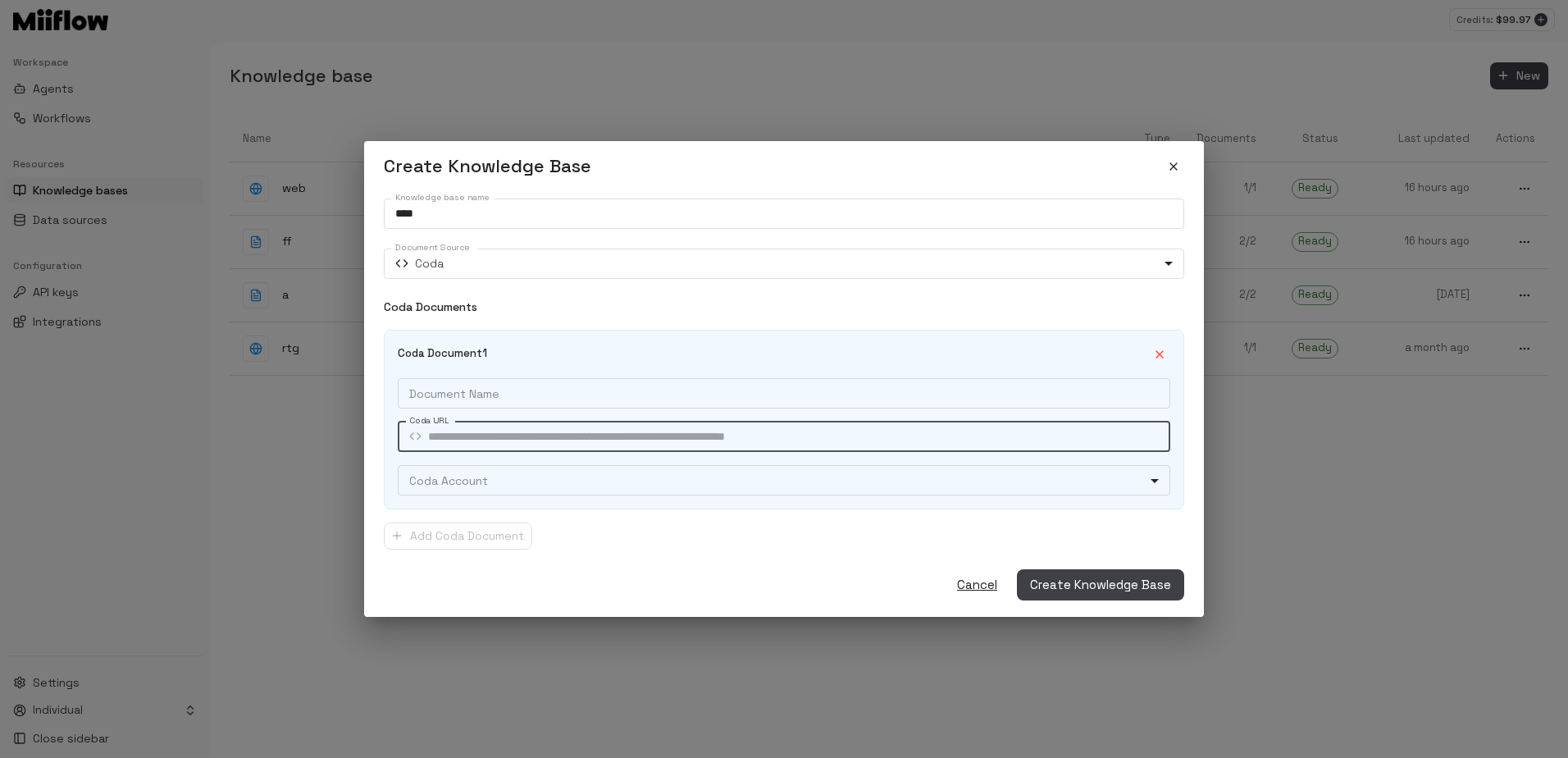
click at [567, 435] on input "Coda URL" at bounding box center [799, 437] width 742 height 30
paste input "**********"
type input "**********"
click at [556, 403] on input "Document Name" at bounding box center [783, 393] width 772 height 30
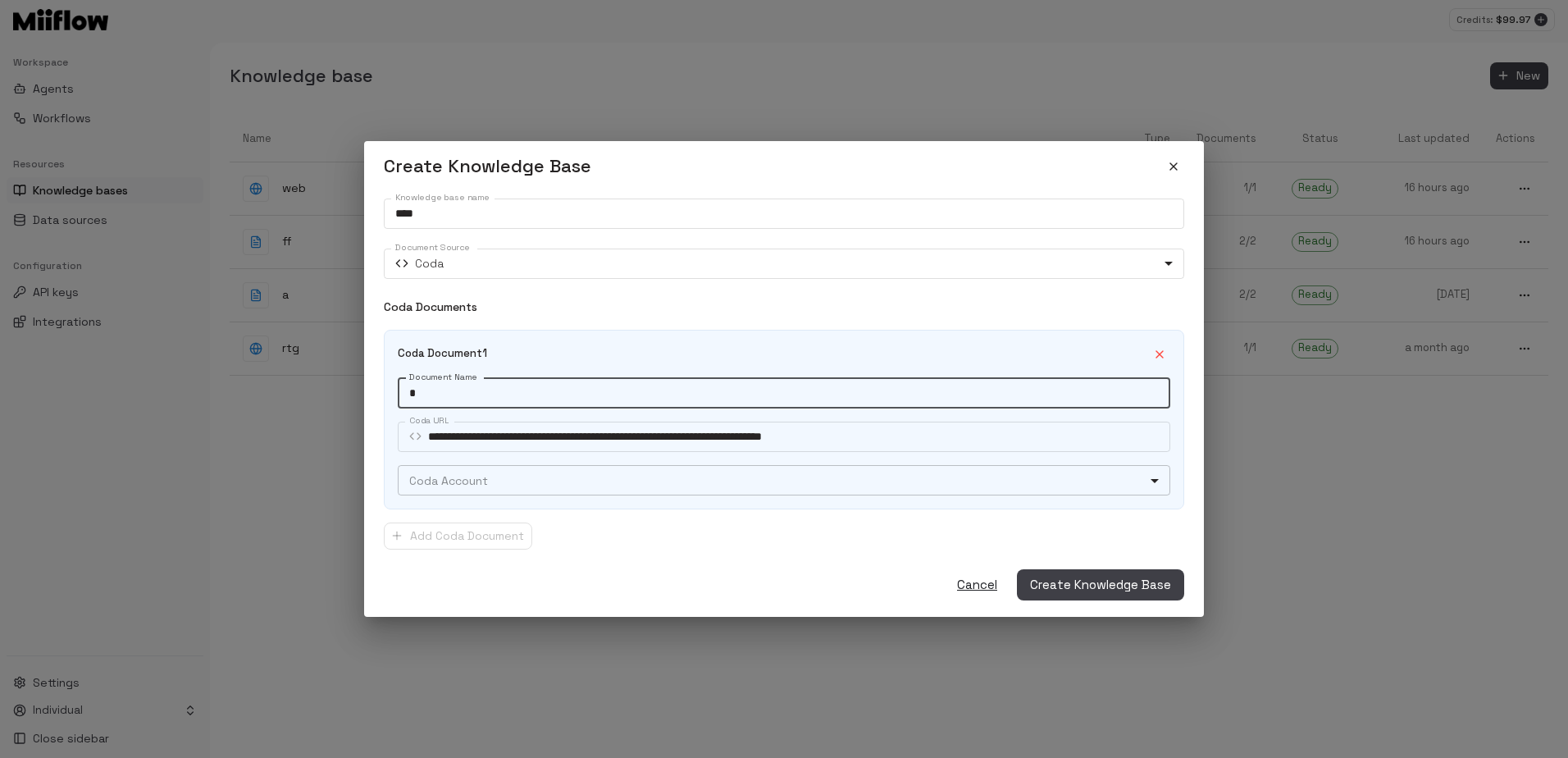
type input "*"
click at [538, 472] on body "**********" at bounding box center [784, 379] width 1568 height 758
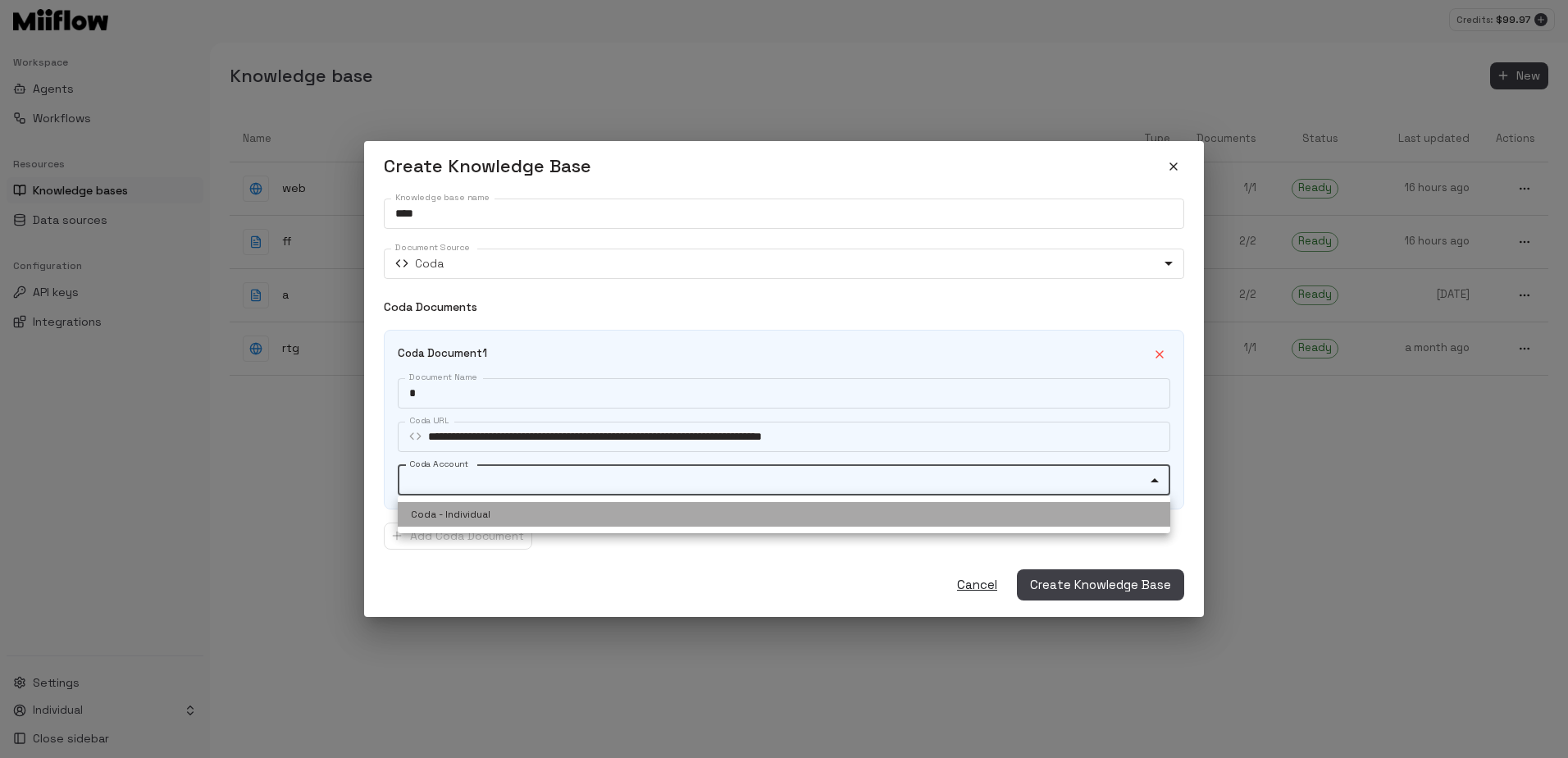
click at [506, 506] on li "Coda - Individual" at bounding box center [783, 514] width 772 height 24
type input "**********"
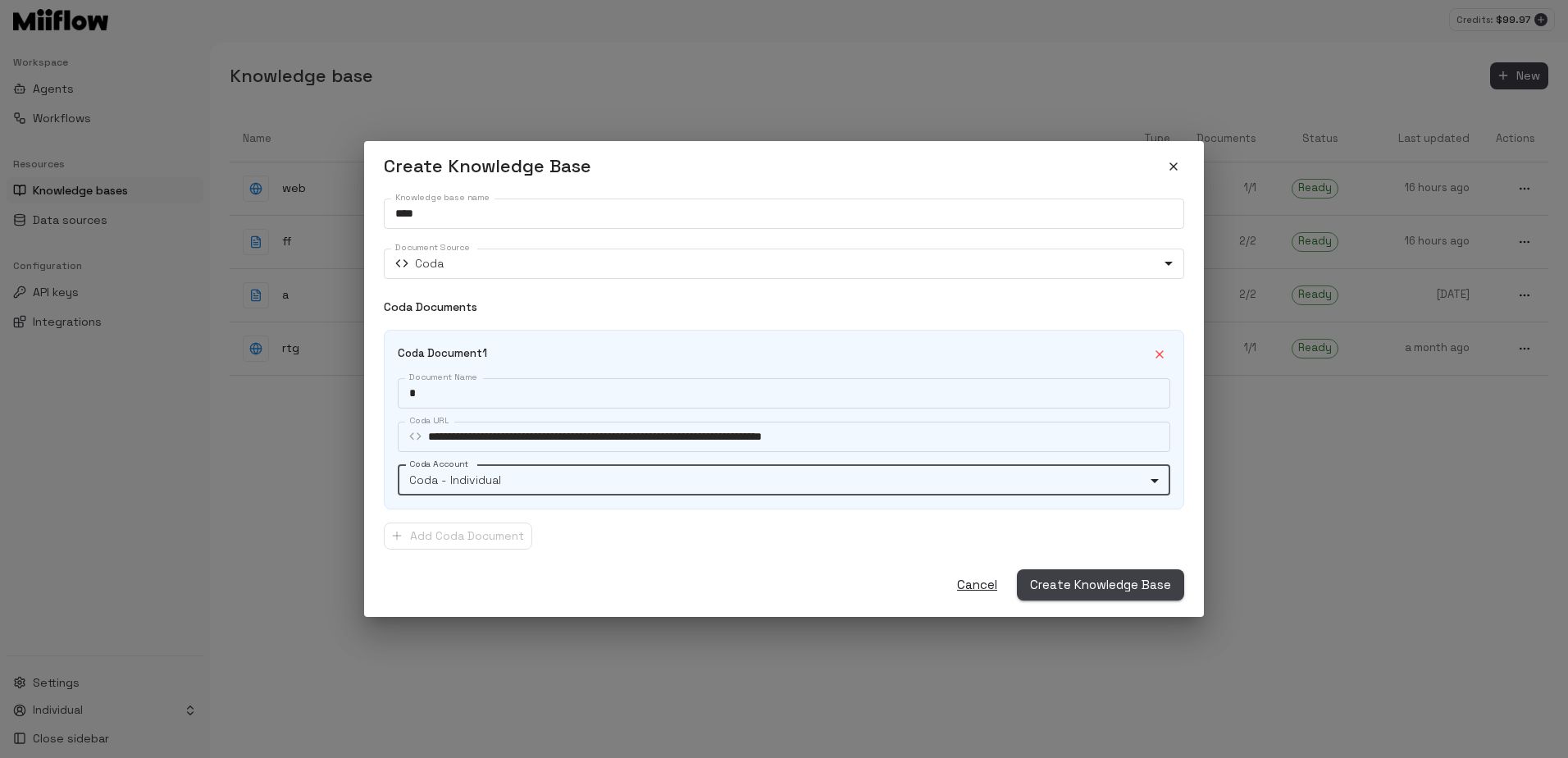
click at [1060, 577] on span "Create Knowledge Base" at bounding box center [1100, 585] width 141 height 22
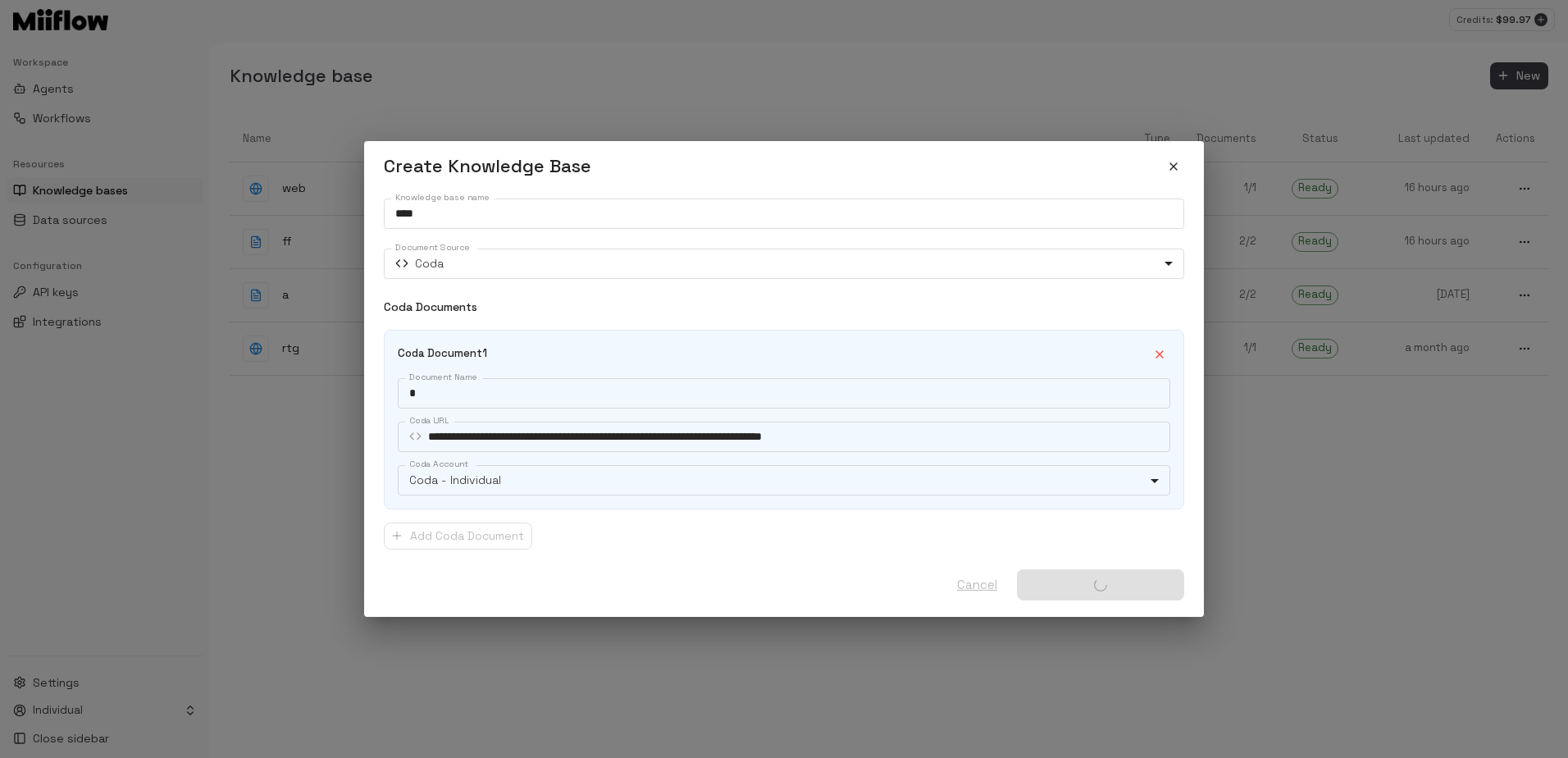
type input "****"
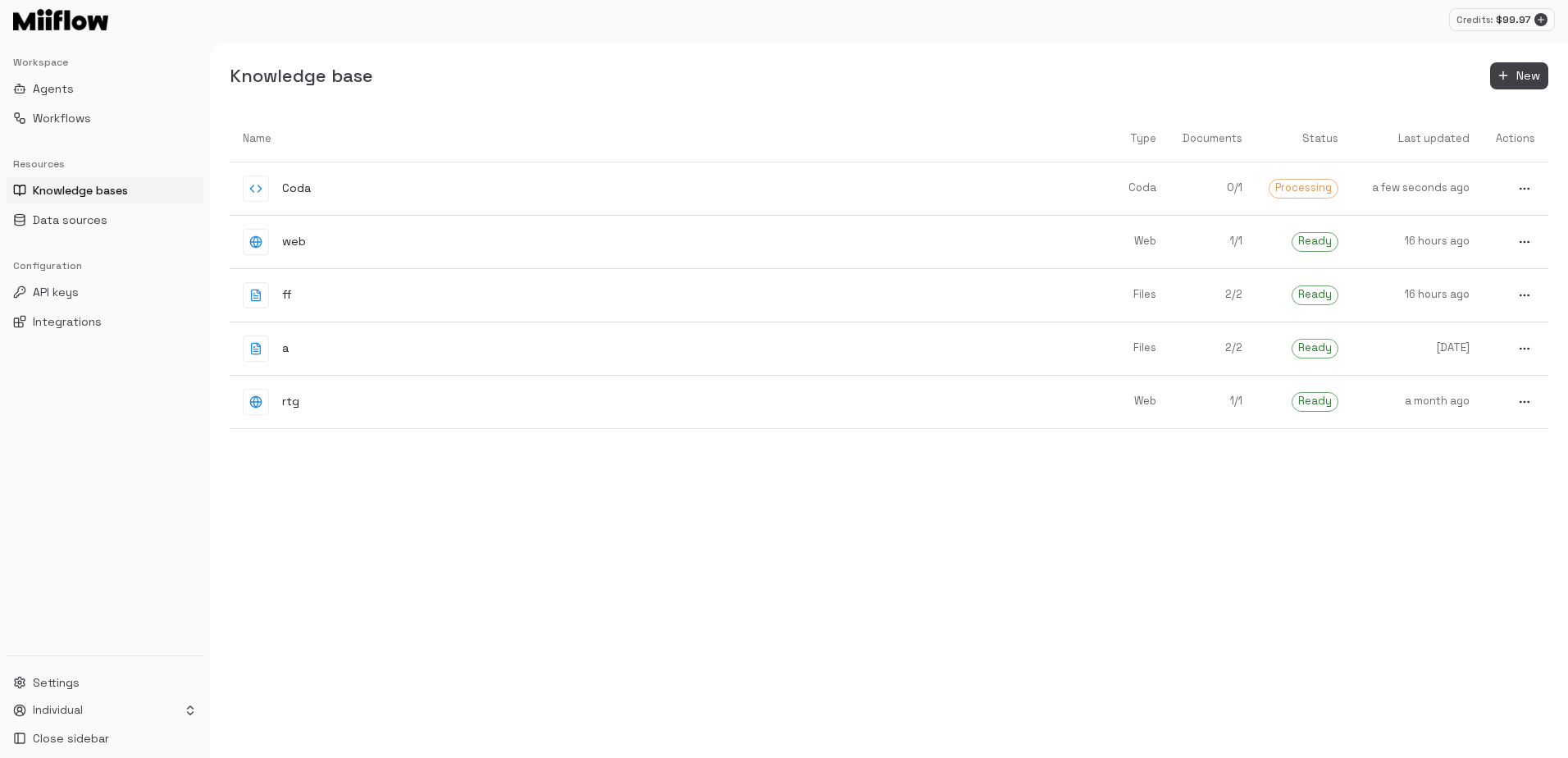
click at [1111, 526] on div "Name Type Documents Status Last updated Actions Coda Coda 0 / 1 Processing a fe…" at bounding box center [889, 437] width 1318 height 643
click at [818, 189] on div "Coda" at bounding box center [658, 188] width 831 height 26
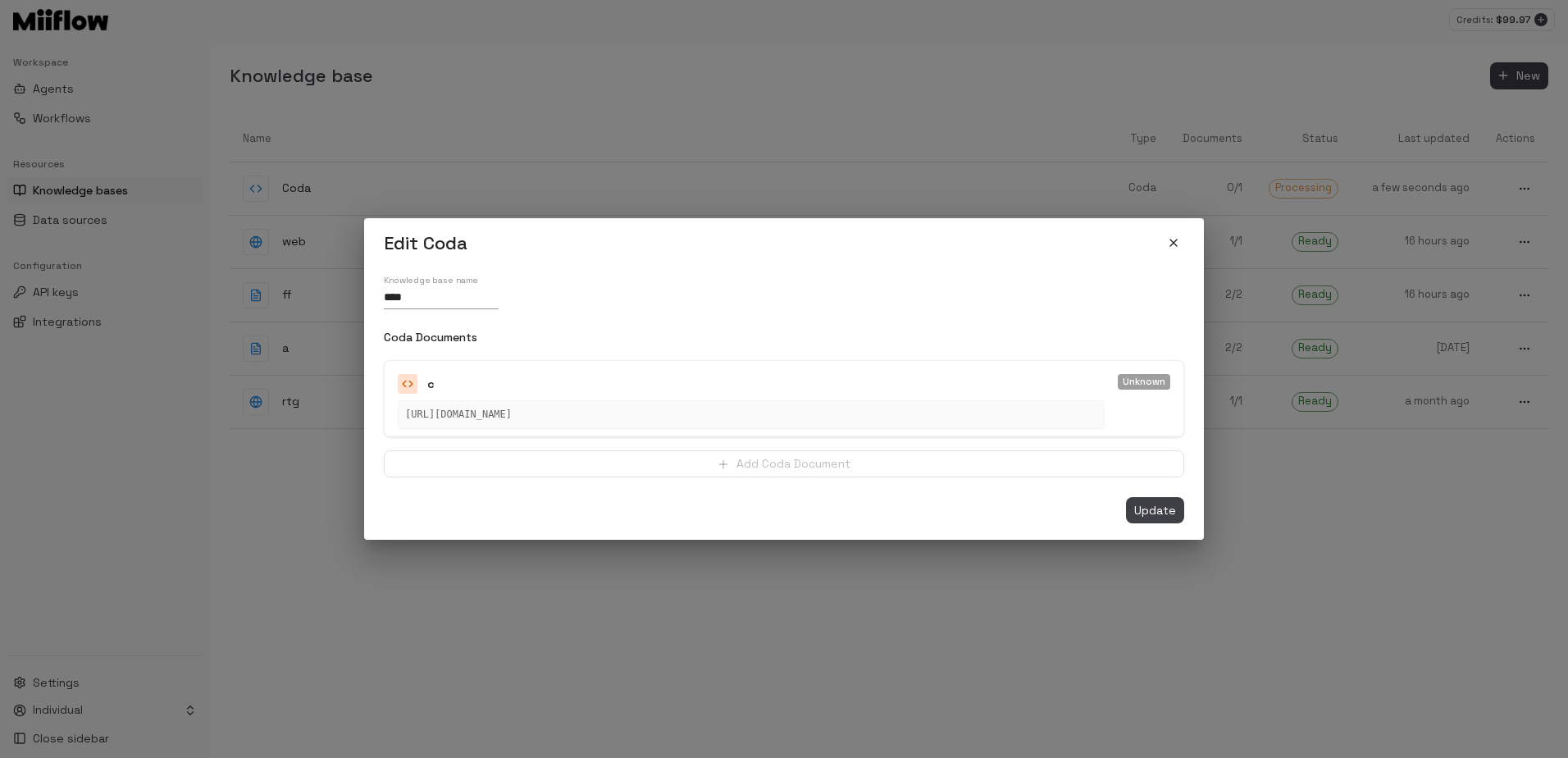
click at [1180, 241] on button "close" at bounding box center [1174, 243] width 22 height 22
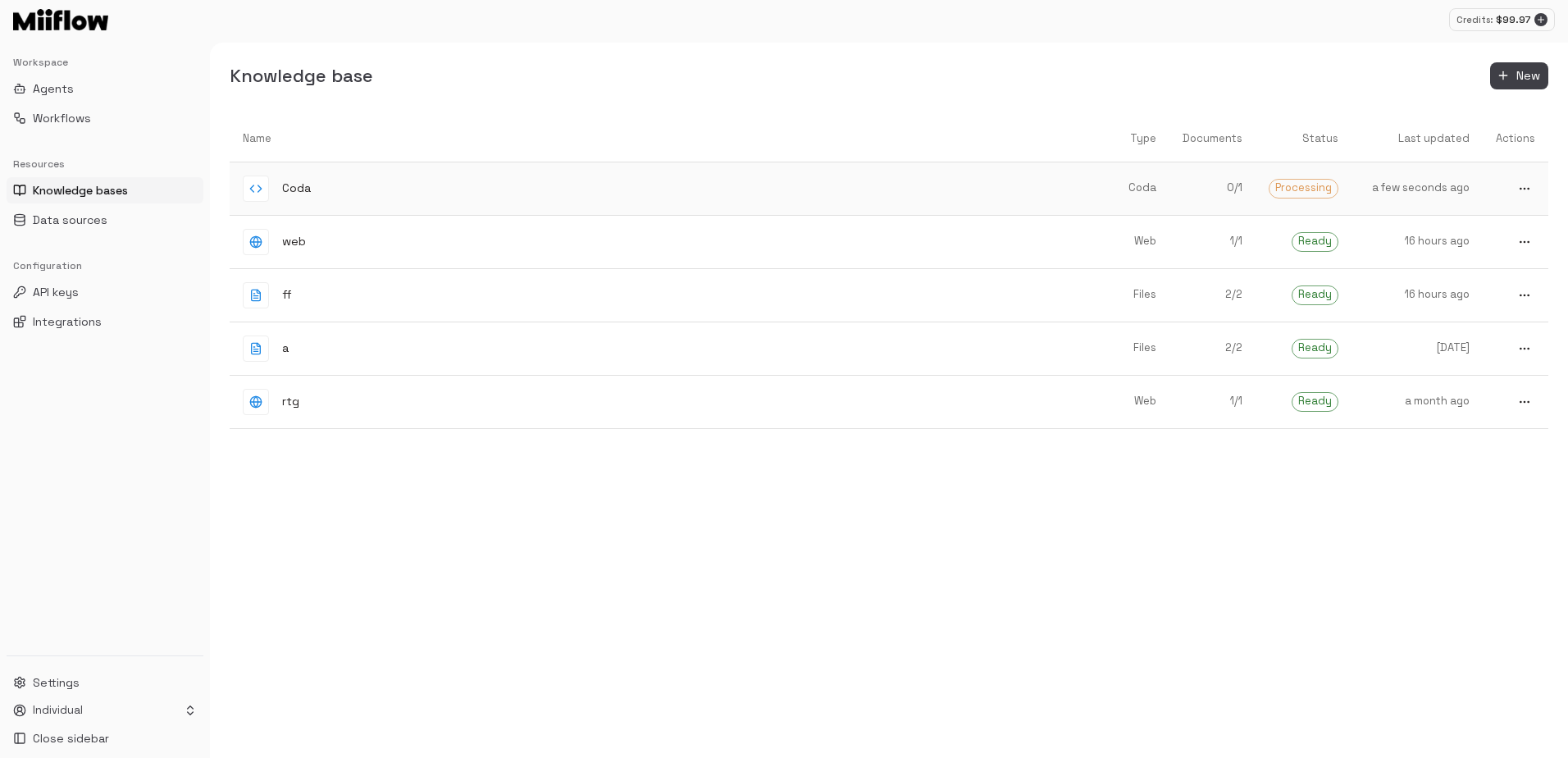
click at [726, 195] on div "Coda" at bounding box center [658, 188] width 831 height 26
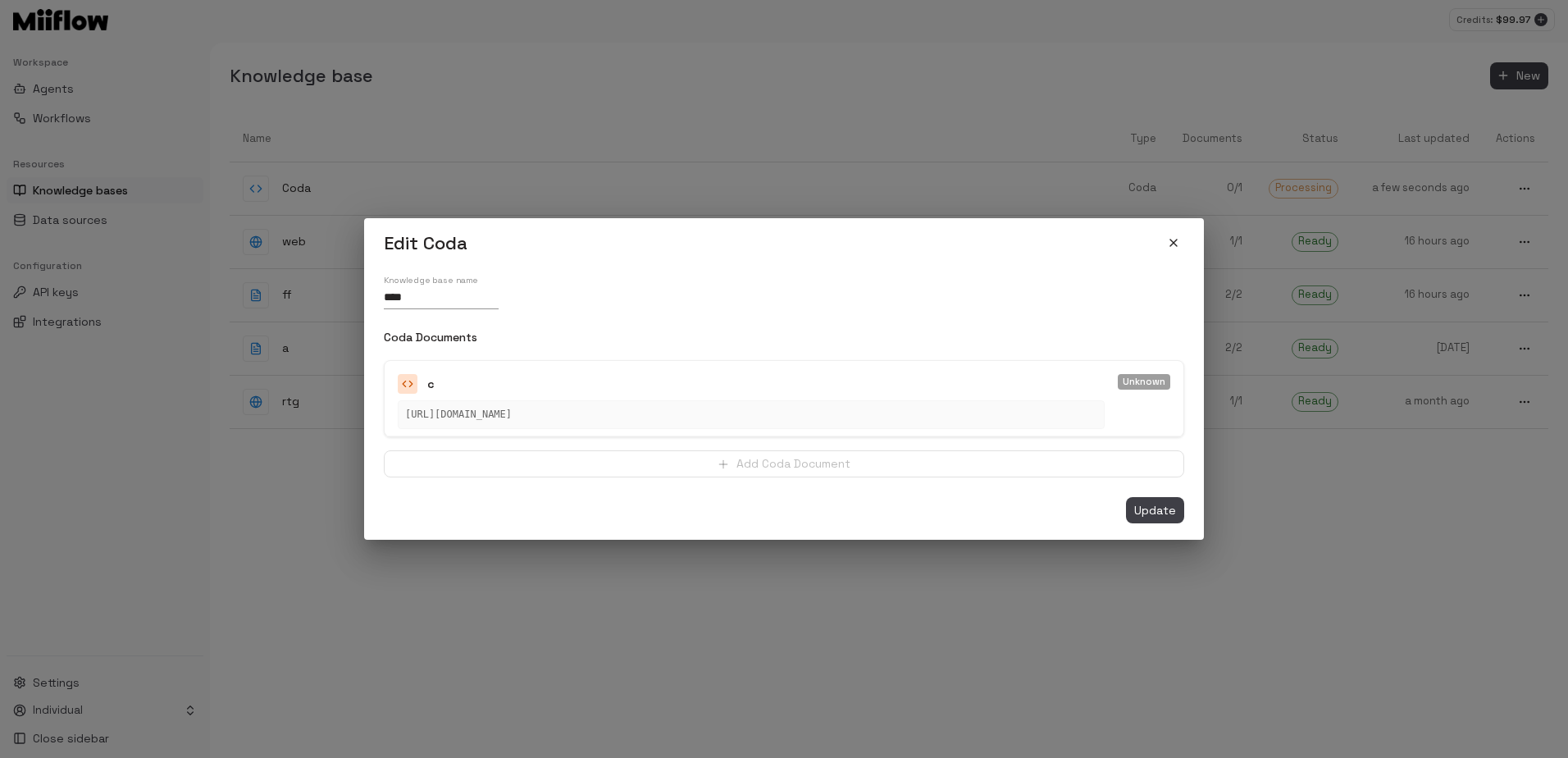
click at [1168, 245] on icon "close" at bounding box center [1173, 242] width 13 height 13
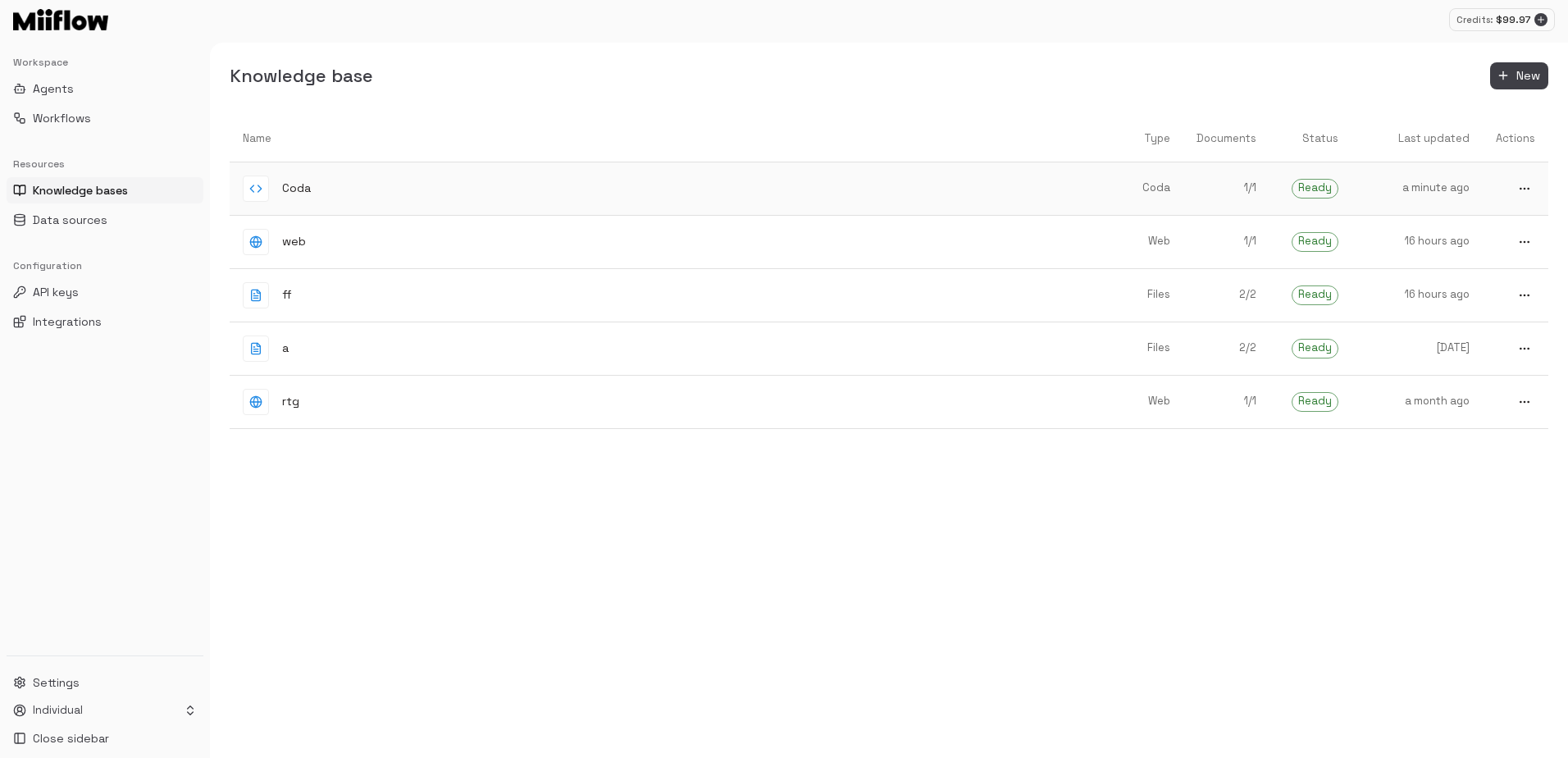
click at [855, 179] on div "Coda" at bounding box center [666, 188] width 846 height 26
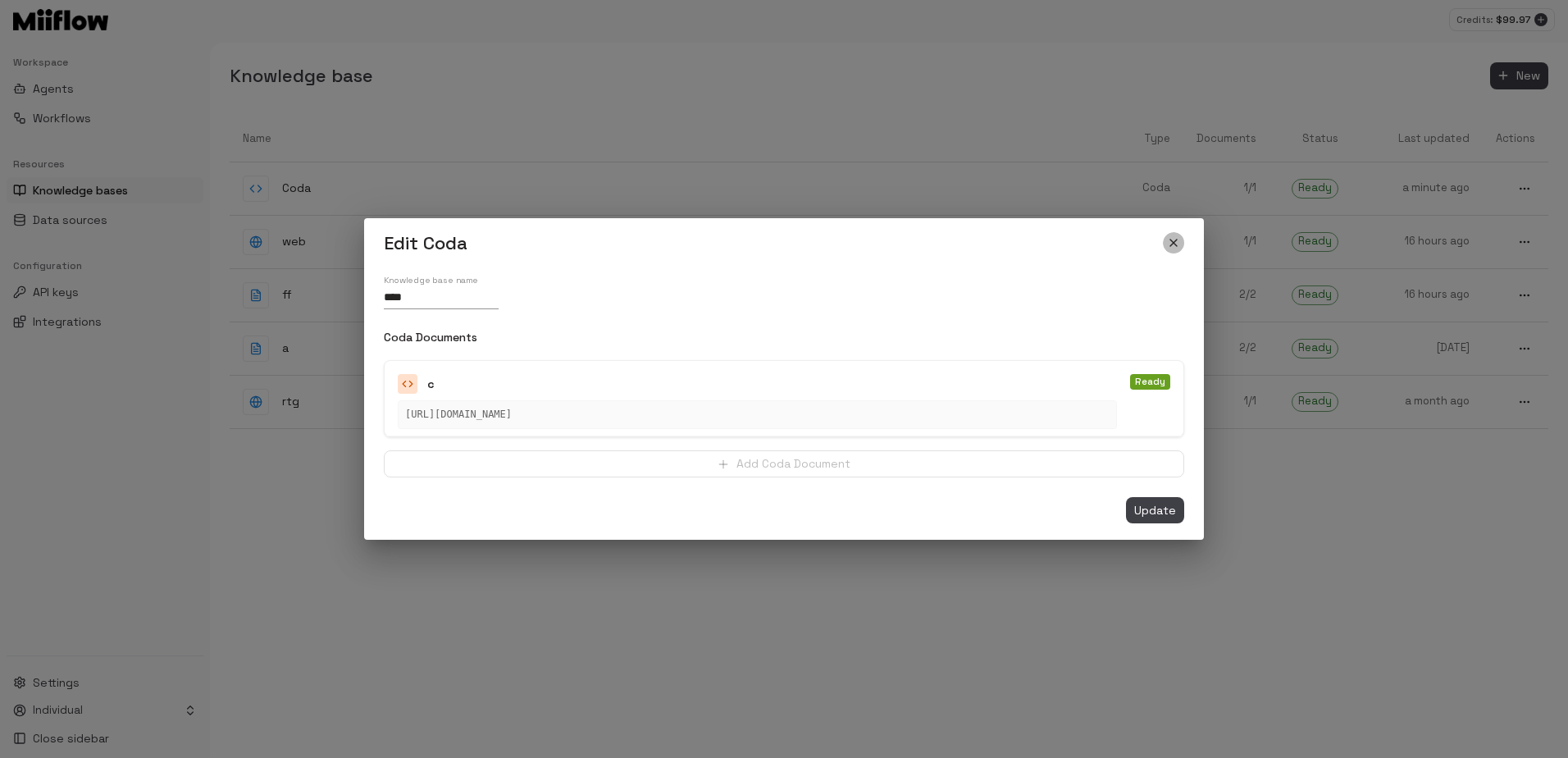
click at [1169, 239] on icon "close" at bounding box center [1173, 242] width 13 height 13
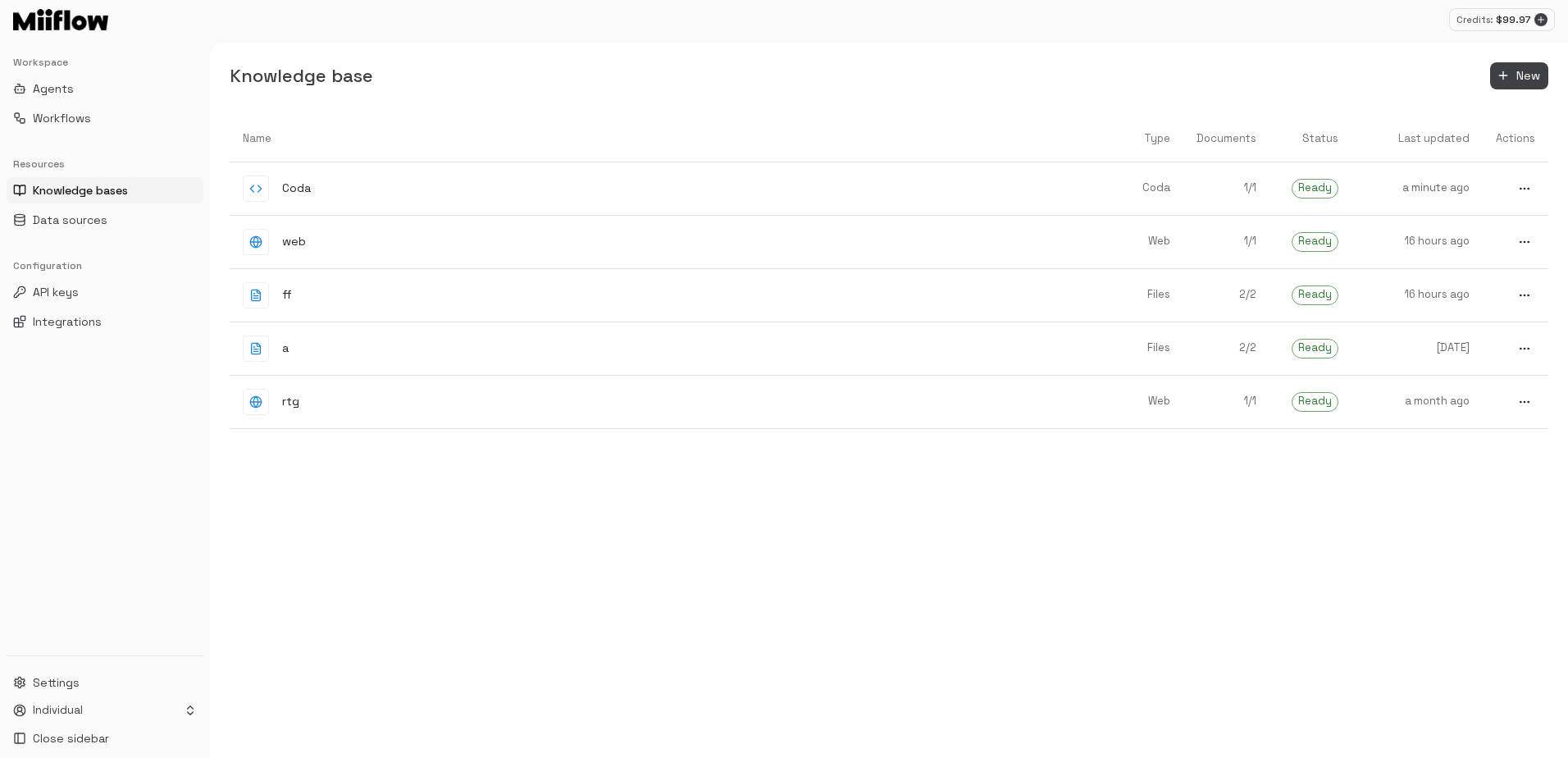
click at [1192, 568] on div "Name Type Documents Status Last updated Actions Coda Coda 1 / 1 Ready a minute …" at bounding box center [889, 437] width 1318 height 643
